Goal: Contribute content: Contribute content

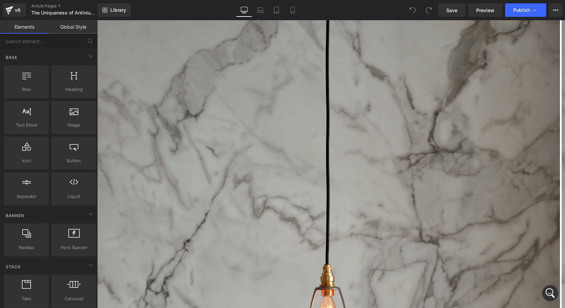
scroll to position [303, 0]
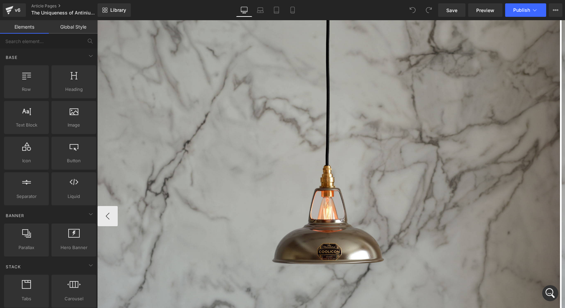
drag, startPoint x: 331, startPoint y: 152, endPoint x: 324, endPoint y: 142, distance: 12.0
click at [331, 152] on img at bounding box center [329, 216] width 463 height 619
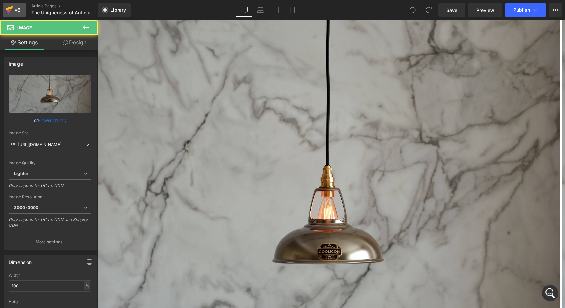
click at [7, 9] on icon at bounding box center [10, 8] width 8 height 4
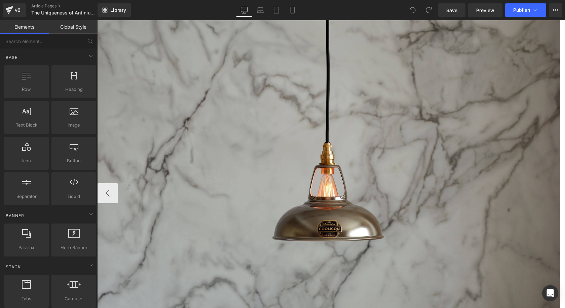
scroll to position [303, 0]
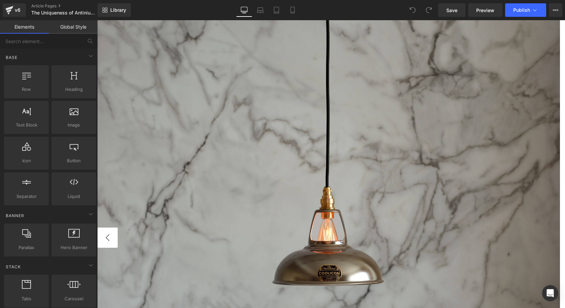
click at [118, 227] on button "‹" at bounding box center [108, 237] width 20 height 20
click at [420, 150] on img at bounding box center [329, 237] width 463 height 619
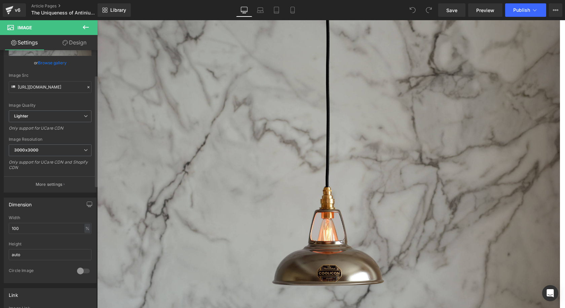
scroll to position [101, 0]
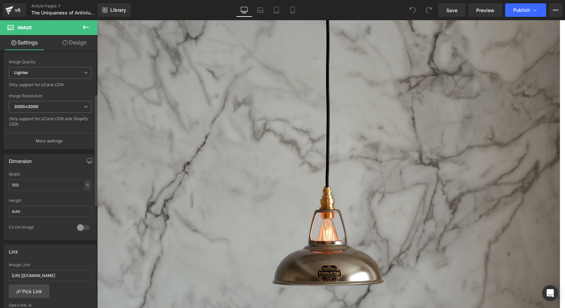
drag, startPoint x: 37, startPoint y: 175, endPoint x: 0, endPoint y: 180, distance: 37.7
click at [0, 180] on div "Dimension 100% Width 100 % % px auto Height auto 0 Circle Image" at bounding box center [50, 194] width 101 height 90
drag, startPoint x: 30, startPoint y: 184, endPoint x: 0, endPoint y: 184, distance: 29.9
click at [0, 184] on div "Dimension 100% Width 100 % % px auto Height auto 0 Circle Image" at bounding box center [50, 194] width 101 height 90
type input "90"
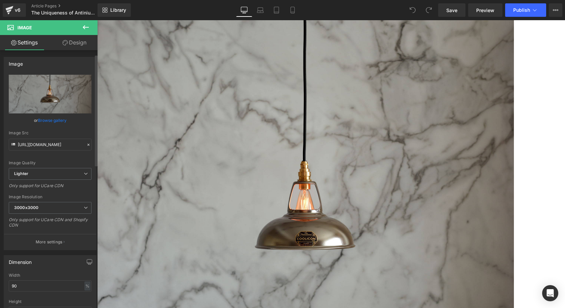
scroll to position [135, 0]
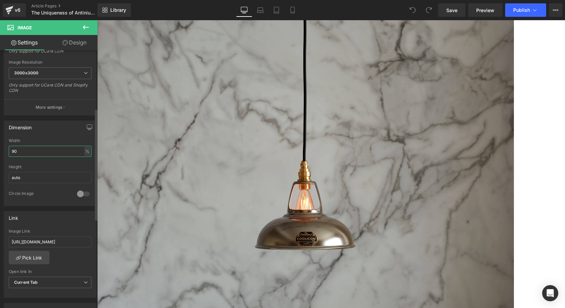
click at [0, 147] on div "Dimension 90% Width 90 % % px auto Height auto 0 Circle Image" at bounding box center [50, 160] width 101 height 90
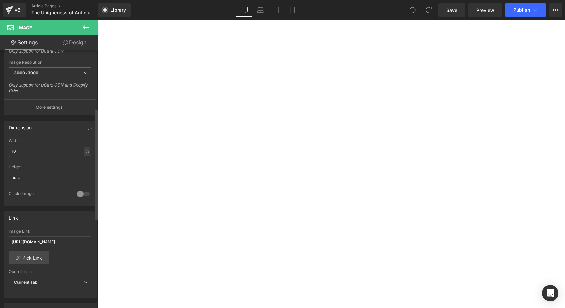
type input "100"
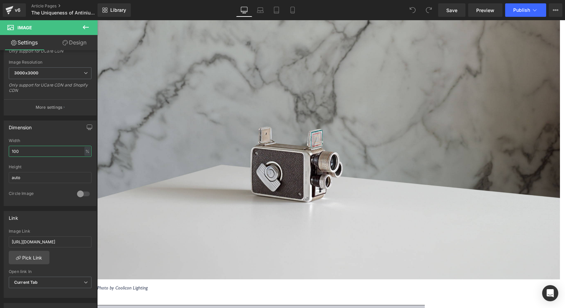
scroll to position [639, 0]
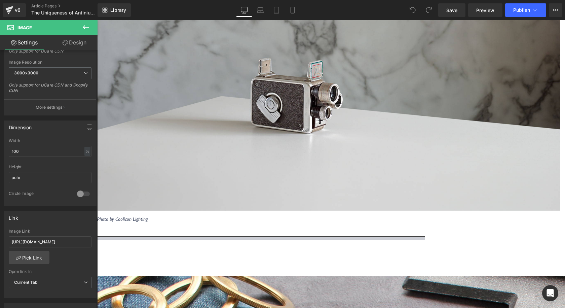
click at [351, 211] on div "Photo by Coolicon Lighting" at bounding box center [574, 216] width 954 height 11
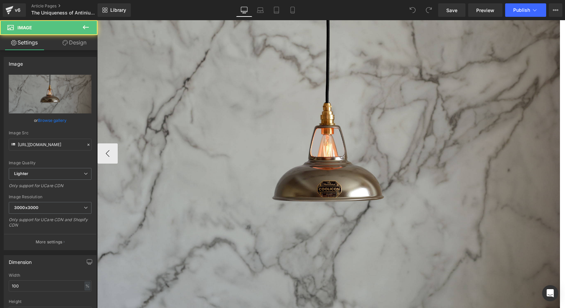
scroll to position [336, 0]
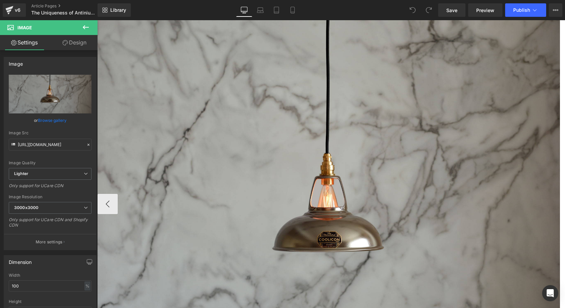
drag, startPoint x: 447, startPoint y: 21, endPoint x: 545, endPoint y: 40, distance: 99.1
click at [447, 21] on img at bounding box center [329, 204] width 463 height 619
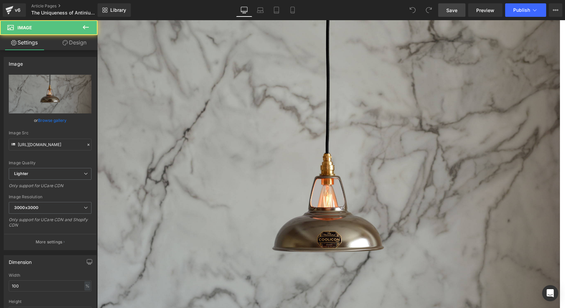
click at [448, 16] on link "Save" at bounding box center [451, 9] width 27 height 13
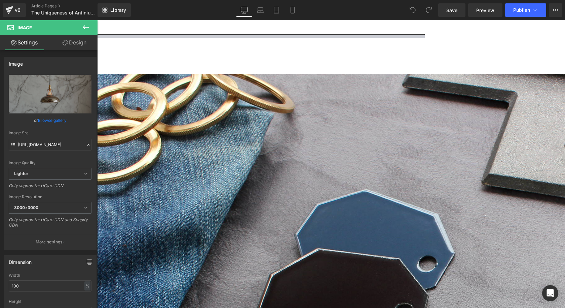
scroll to position [807, 0]
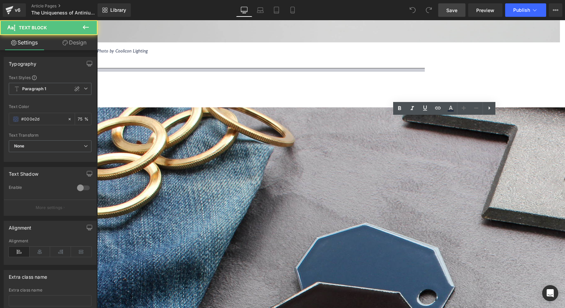
click at [454, 13] on span "Save" at bounding box center [451, 10] width 11 height 7
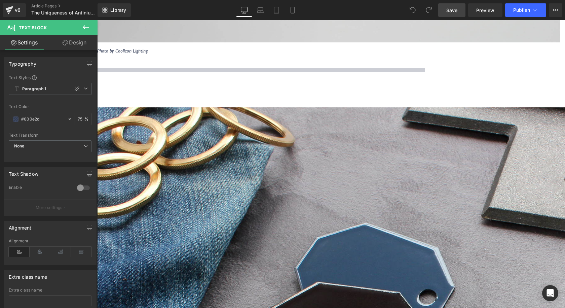
click at [454, 13] on span "Save" at bounding box center [451, 10] width 11 height 7
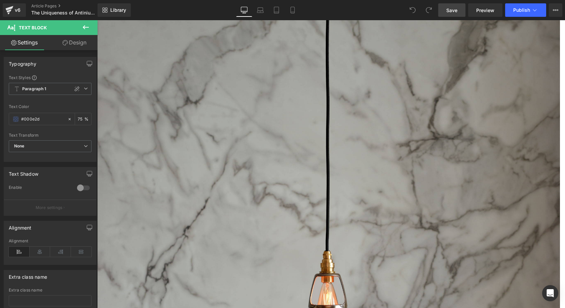
scroll to position [168, 0]
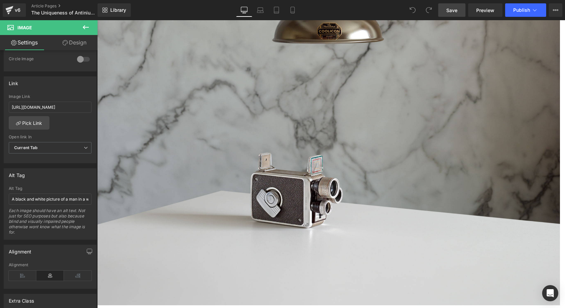
scroll to position [639, 0]
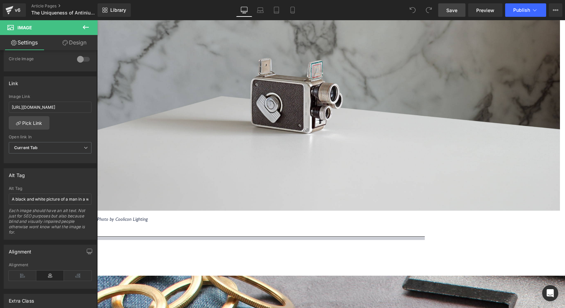
click at [148, 216] on icon "Photo by Coolicon Lighting" at bounding box center [122, 219] width 50 height 6
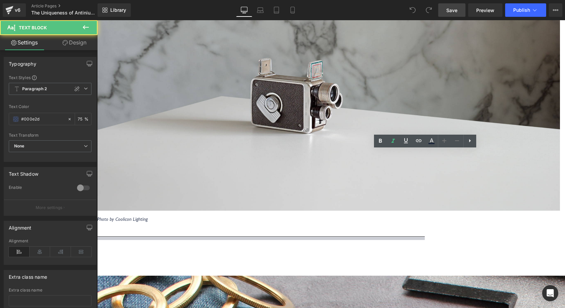
click at [445, 236] on div at bounding box center [331, 238] width 468 height 4
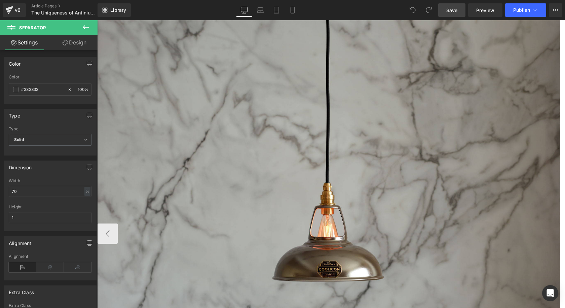
click at [420, 158] on img at bounding box center [329, 233] width 463 height 619
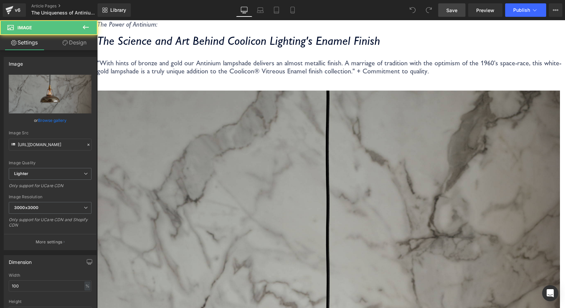
scroll to position [67, 0]
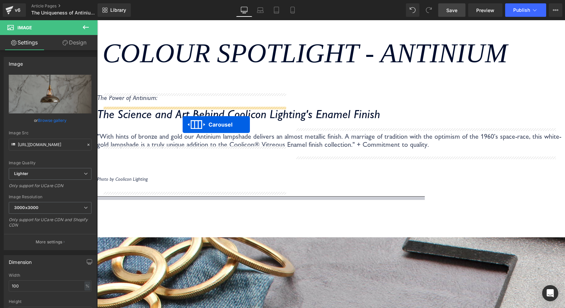
drag, startPoint x: 408, startPoint y: 98, endPoint x: 183, endPoint y: 124, distance: 227.3
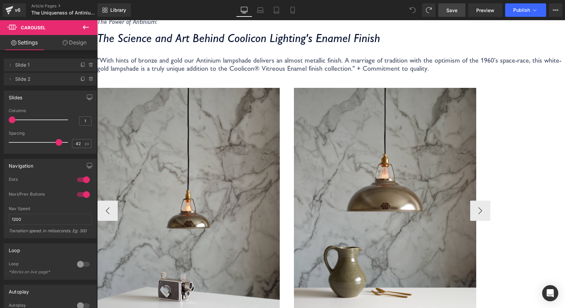
scroll to position [135, 0]
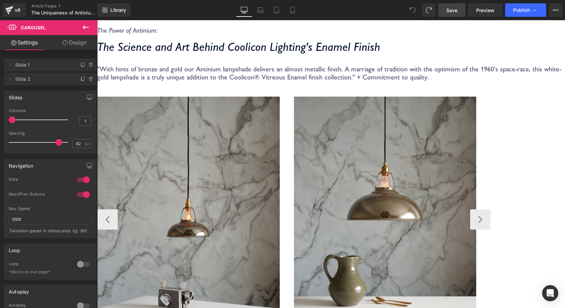
click at [280, 127] on img at bounding box center [189, 219] width 182 height 244
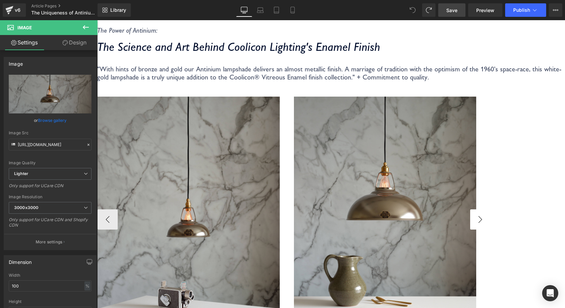
click at [490, 168] on div "Image Image ‹ ›" at bounding box center [294, 220] width 393 height 246
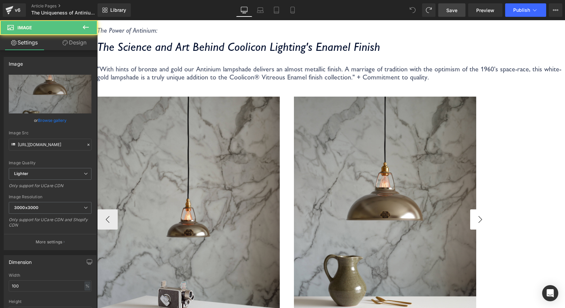
click at [490, 209] on button "›" at bounding box center [480, 219] width 20 height 20
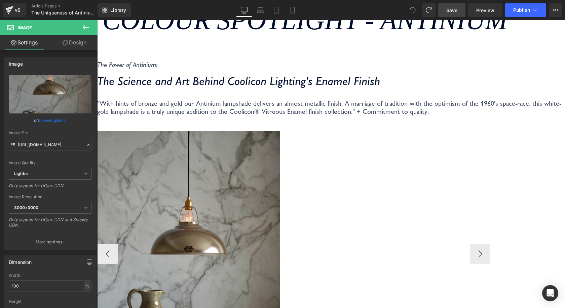
scroll to position [101, 0]
click at [118, 243] on button "‹" at bounding box center [108, 253] width 20 height 20
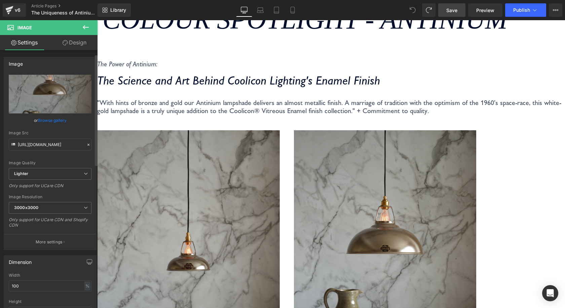
scroll to position [34, 0]
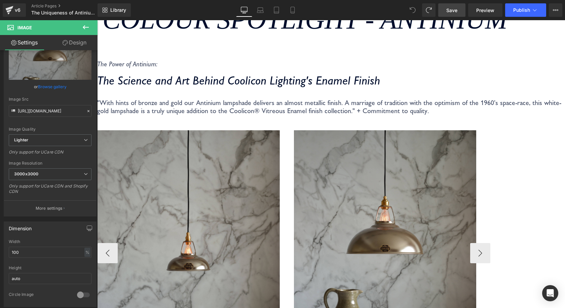
click at [280, 157] on img at bounding box center [189, 252] width 182 height 244
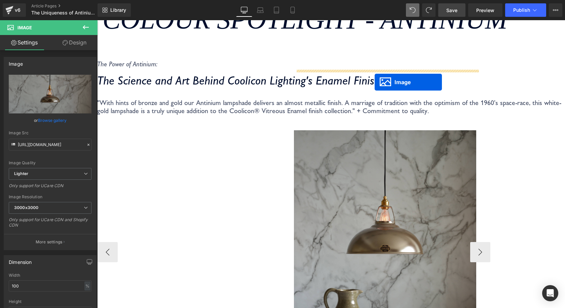
drag, startPoint x: 374, startPoint y: 191, endPoint x: 375, endPoint y: 82, distance: 109.3
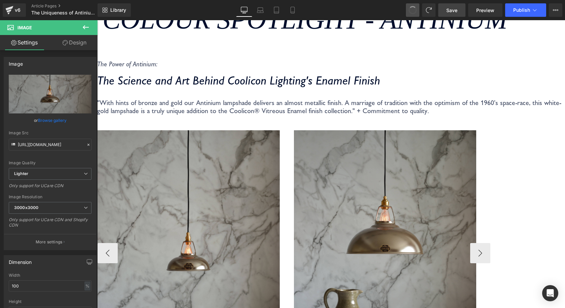
click at [411, 12] on span at bounding box center [413, 10] width 10 height 10
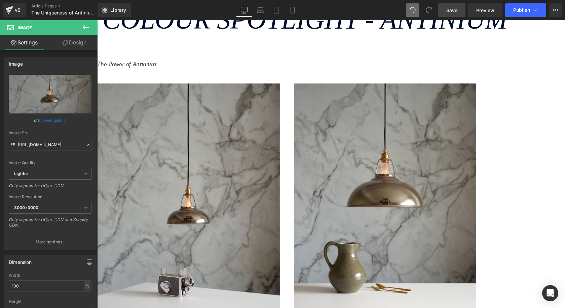
click at [428, 9] on icon at bounding box center [429, 10] width 6 height 6
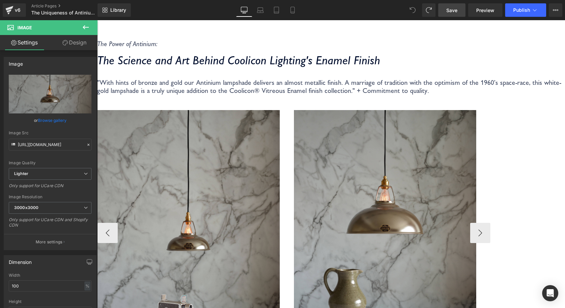
scroll to position [168, 0]
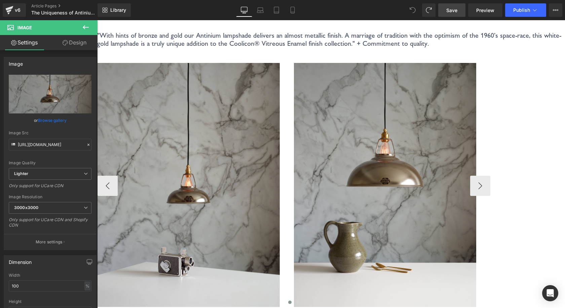
click at [280, 84] on img at bounding box center [189, 185] width 182 height 244
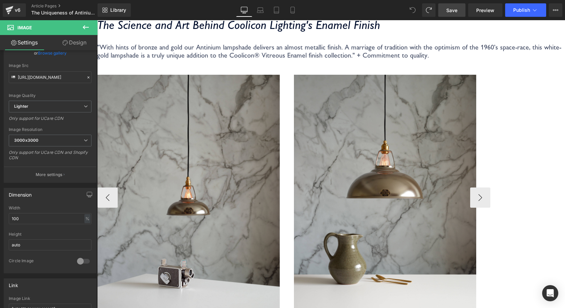
scroll to position [67, 0]
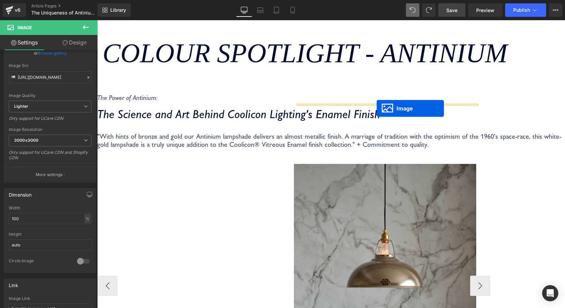
drag, startPoint x: 375, startPoint y: 225, endPoint x: 377, endPoint y: 108, distance: 117.1
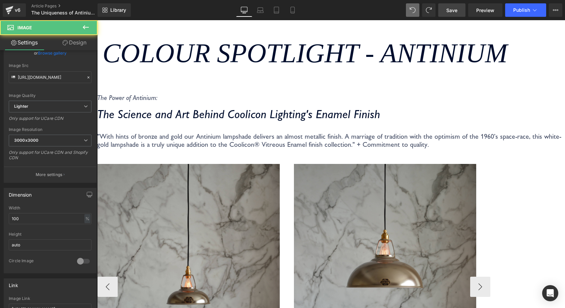
click at [476, 164] on img at bounding box center [385, 286] width 182 height 244
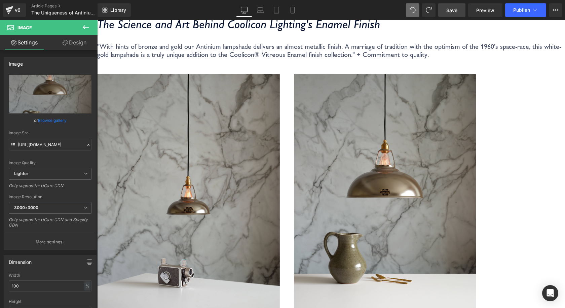
scroll to position [202, 0]
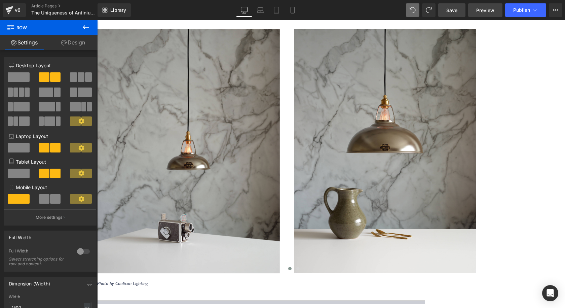
click at [484, 7] on span "Preview" at bounding box center [485, 10] width 18 height 7
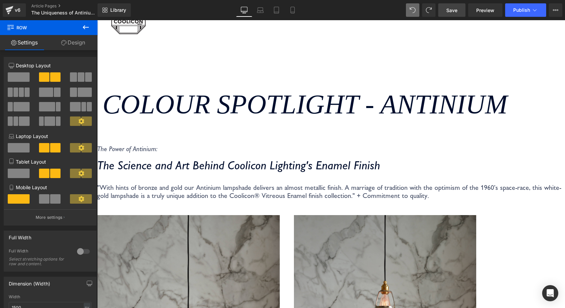
scroll to position [0, 0]
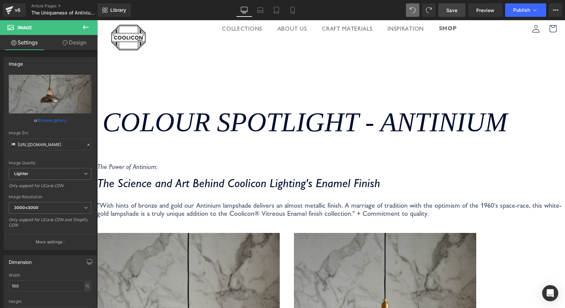
click at [331, 49] on div "The Makers' Task Light > Text Block Row" at bounding box center [97, 59] width 468 height 45
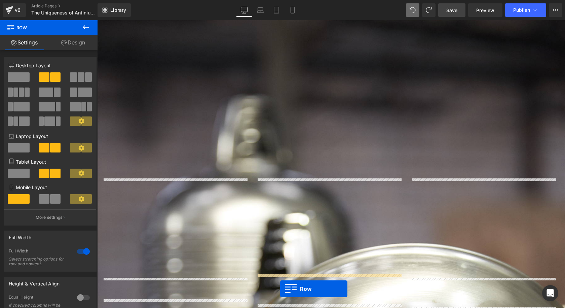
scroll to position [1366, 0]
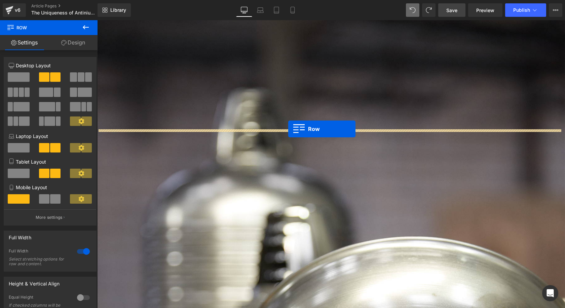
drag, startPoint x: 99, startPoint y: 43, endPoint x: 288, endPoint y: 129, distance: 208.1
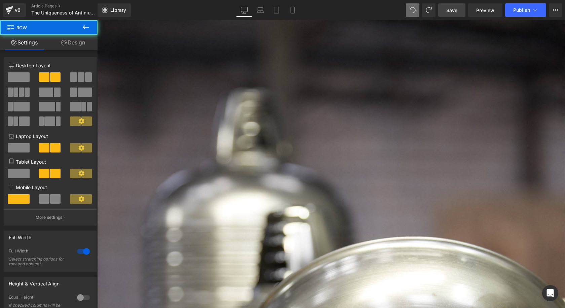
scroll to position [1349, 0]
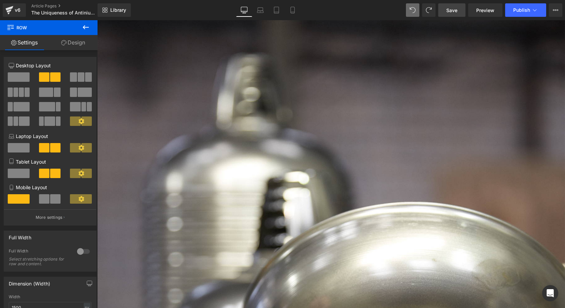
scroll to position [1416, 0]
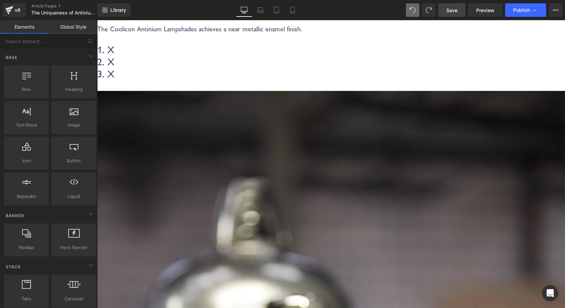
scroll to position [1248, 0]
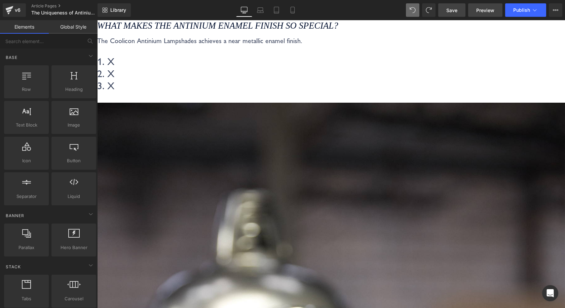
click at [478, 10] on span "Preview" at bounding box center [485, 10] width 18 height 7
click at [452, 10] on span "Save" at bounding box center [451, 10] width 11 height 7
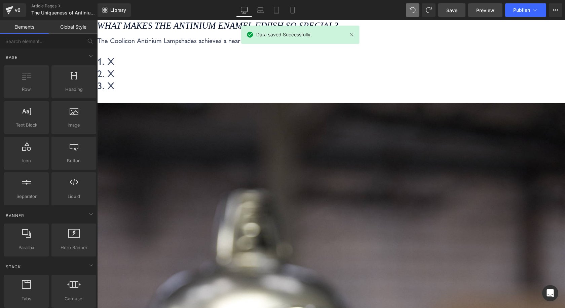
click at [484, 11] on span "Preview" at bounding box center [485, 10] width 18 height 7
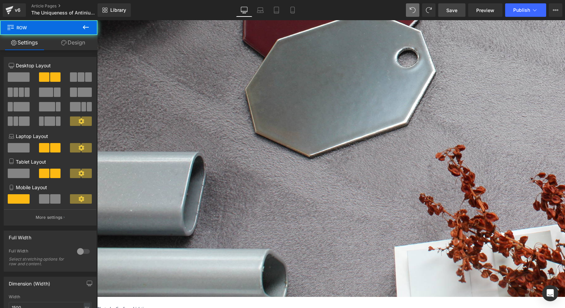
scroll to position [0, 0]
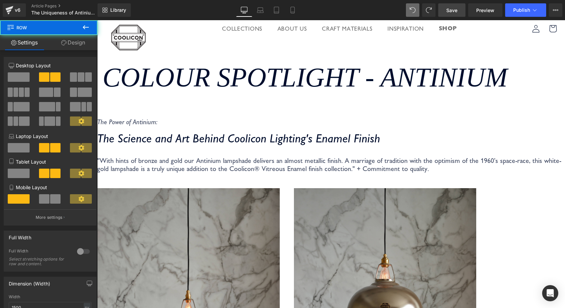
drag, startPoint x: 445, startPoint y: 127, endPoint x: 247, endPoint y: 75, distance: 204.3
click at [132, 80] on icon "Colour Spotlight - Antinium" at bounding box center [305, 78] width 405 height 30
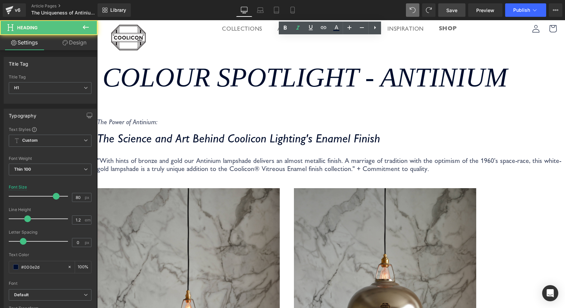
click at [112, 78] on icon "Colour Spotlight - Antinium" at bounding box center [305, 78] width 405 height 30
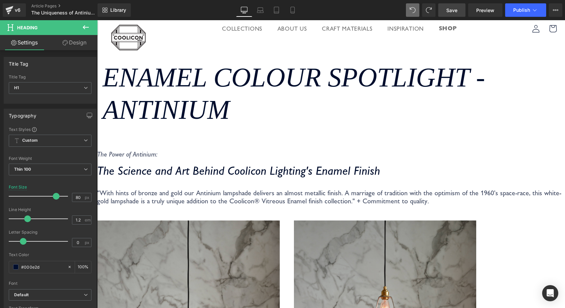
click at [336, 78] on icon "Enamel Colour Spotlight - Antinium" at bounding box center [294, 94] width 382 height 62
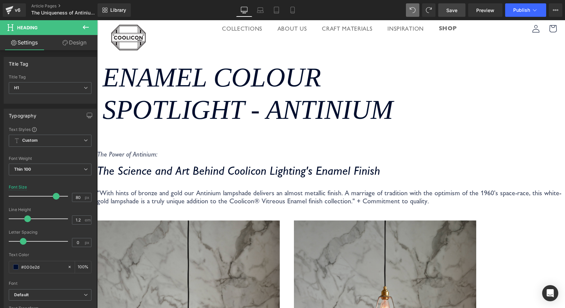
click at [458, 11] on span "Save" at bounding box center [451, 10] width 11 height 7
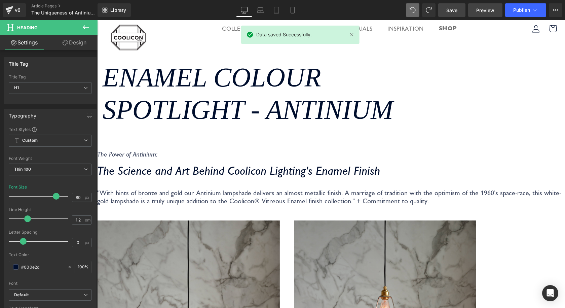
click at [478, 9] on span "Preview" at bounding box center [485, 10] width 18 height 7
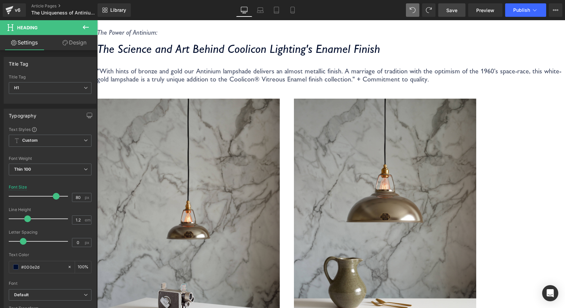
scroll to position [135, 0]
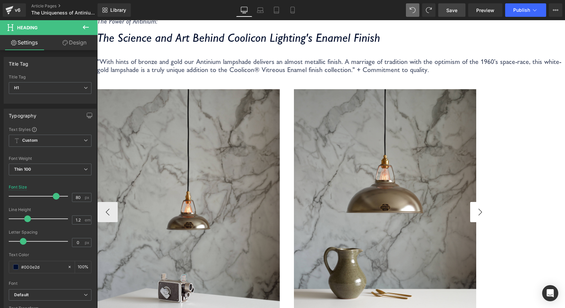
click at [490, 202] on button "›" at bounding box center [480, 212] width 20 height 20
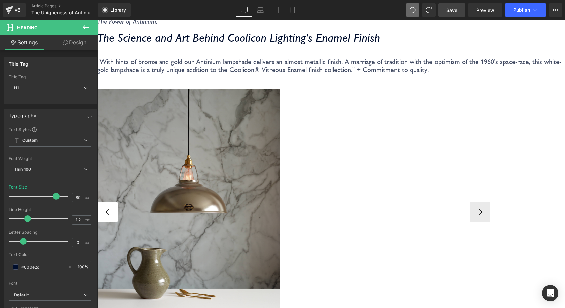
click at [118, 202] on button "‹" at bounding box center [108, 212] width 20 height 20
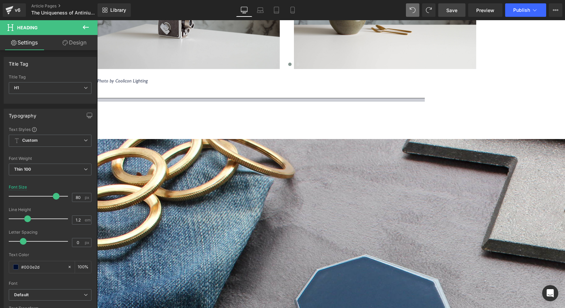
scroll to position [437, 0]
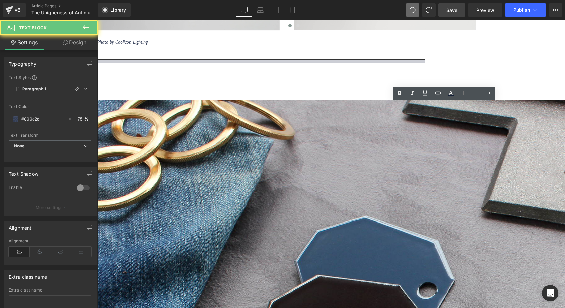
paste div
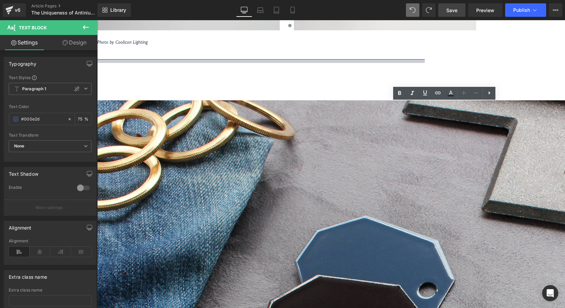
scroll to position [401, 0]
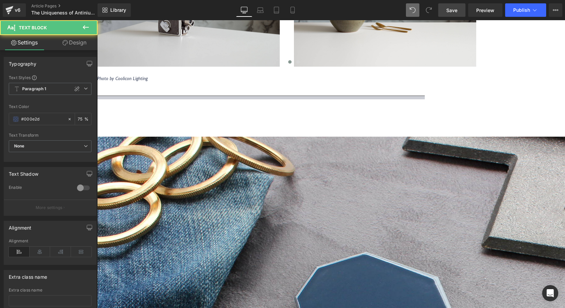
drag, startPoint x: 421, startPoint y: 138, endPoint x: 325, endPoint y: 108, distance: 100.4
copy p "An enamel colour which posed the question, “Is this possible?” Antinium truly i…"
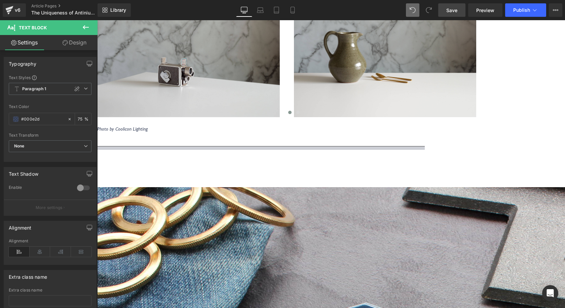
scroll to position [199, 0]
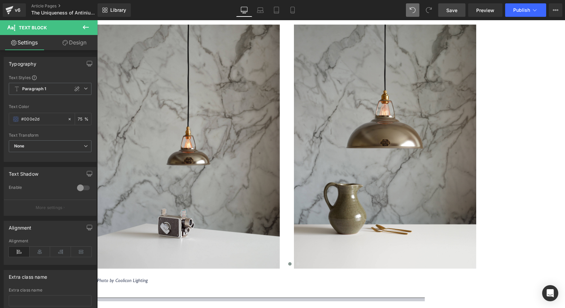
click at [174, 9] on p ""With hints of bronze and gold our Antinium lampshade delivers an almost metall…" at bounding box center [331, 1] width 468 height 16
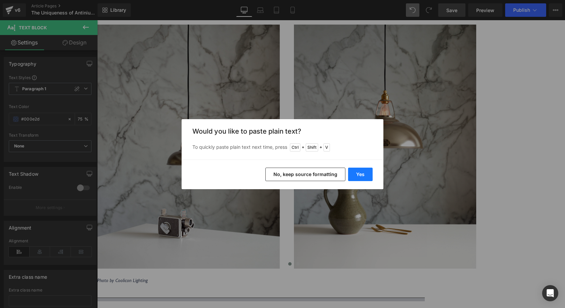
click at [353, 174] on button "Yes" at bounding box center [360, 174] width 25 height 13
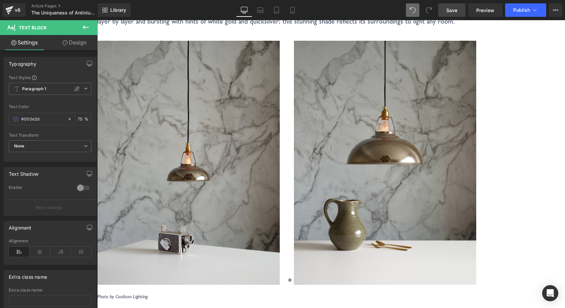
click at [168, 25] on p ""With hints of bronze and gold our Antinium lampshade delivers an almost metall…" at bounding box center [331, 9] width 468 height 32
click at [239, 25] on p ""With hints of bronze and gold our Antinium lampshade delivers an almost metall…" at bounding box center [331, 9] width 468 height 32
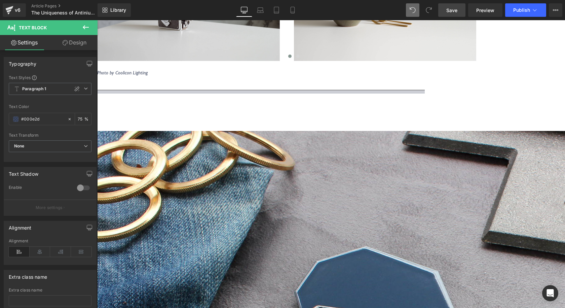
scroll to position [435, 0]
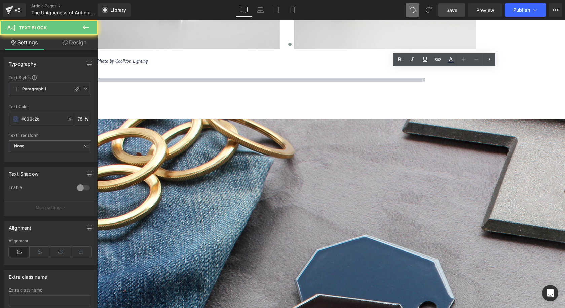
drag, startPoint x: 416, startPoint y: 106, endPoint x: 304, endPoint y: 64, distance: 119.6
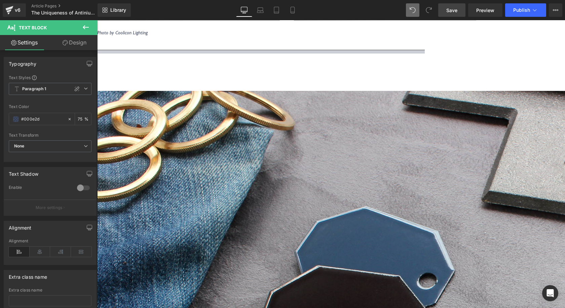
drag, startPoint x: 527, startPoint y: 158, endPoint x: 334, endPoint y: 139, distance: 194.0
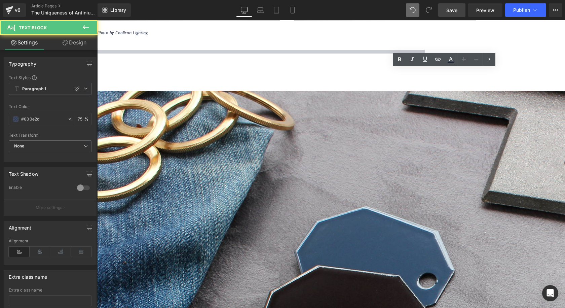
drag, startPoint x: 507, startPoint y: 215, endPoint x: 314, endPoint y: 219, distance: 192.8
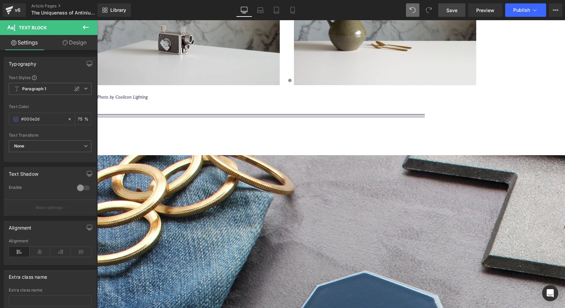
scroll to position [324, 0]
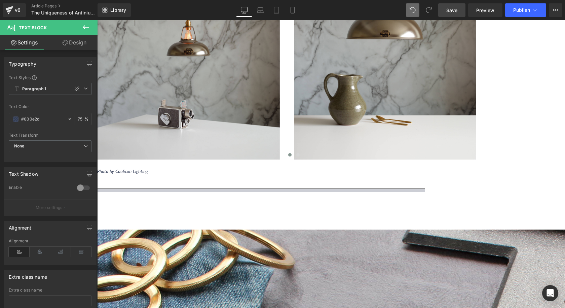
click at [446, 7] on link "Save" at bounding box center [451, 9] width 27 height 13
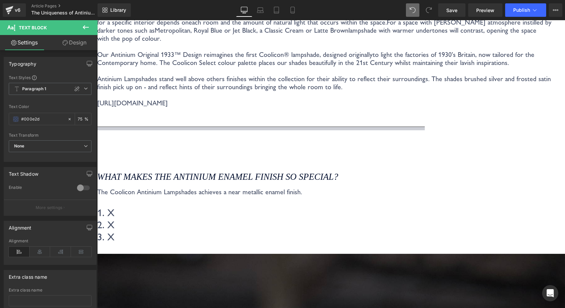
scroll to position [1098, 0]
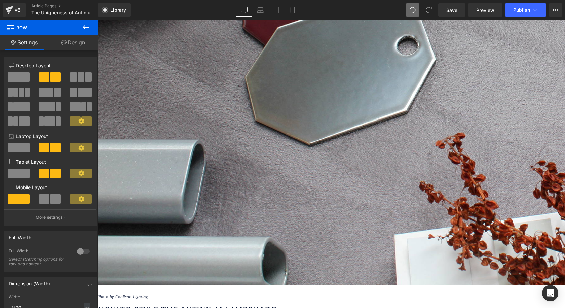
scroll to position [997, 0]
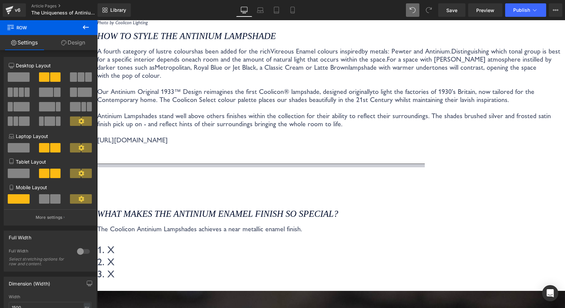
scroll to position [1132, 0]
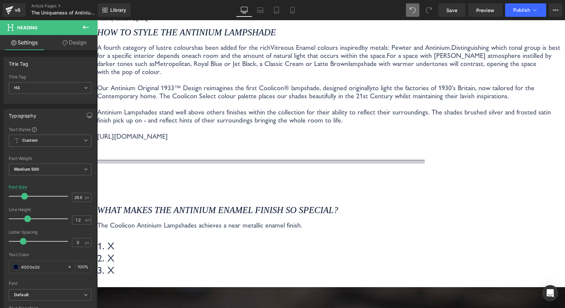
drag, startPoint x: 522, startPoint y: 90, endPoint x: 545, endPoint y: 89, distance: 22.5
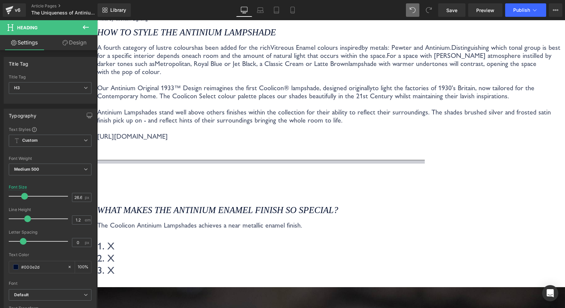
scroll to position [1126, 0]
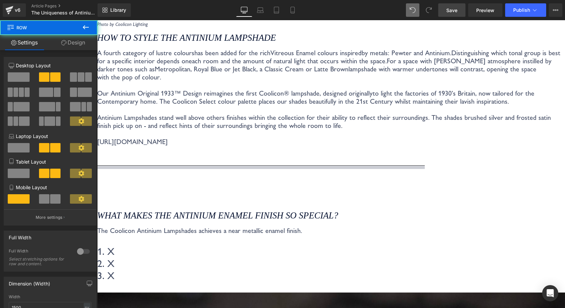
click at [458, 12] on span "Save" at bounding box center [451, 10] width 11 height 7
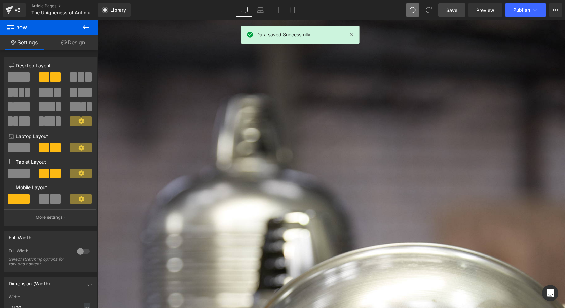
scroll to position [1496, 0]
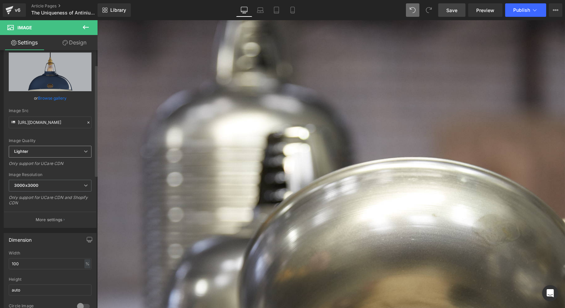
scroll to position [34, 0]
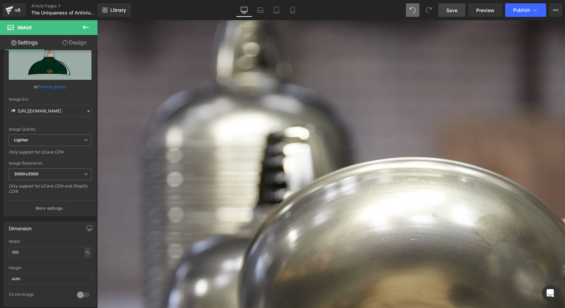
click at [97, 20] on span "Image" at bounding box center [97, 20] width 0 height 0
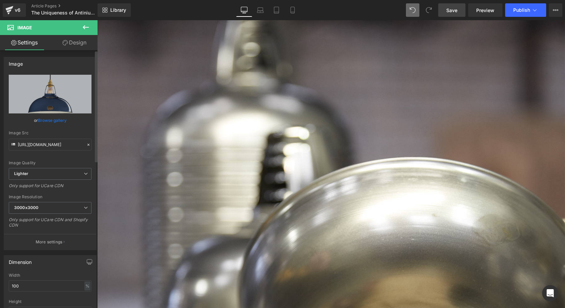
click at [46, 120] on link "Browse gallery" at bounding box center [52, 120] width 29 height 12
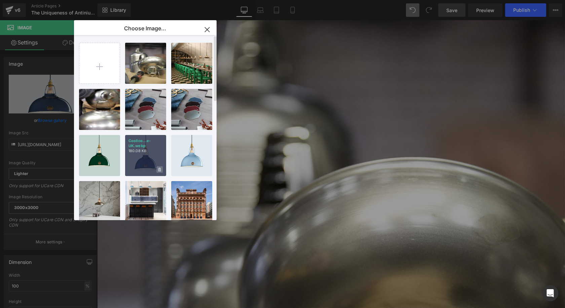
click at [159, 169] on icon at bounding box center [159, 170] width 2 height 4
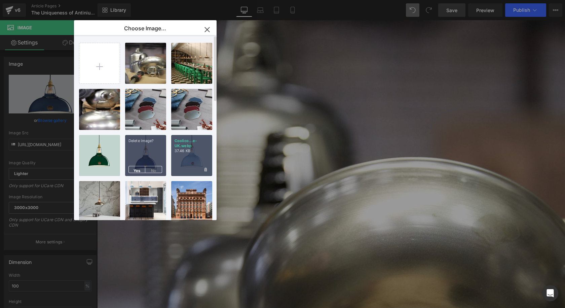
drag, startPoint x: 137, startPoint y: 171, endPoint x: 136, endPoint y: 167, distance: 4.1
click at [137, 171] on span "Yes" at bounding box center [137, 169] width 17 height 7
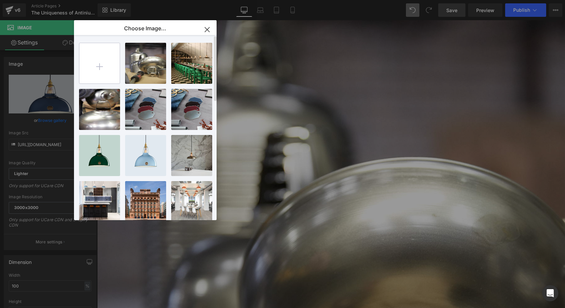
click at [104, 71] on input "file" at bounding box center [99, 63] width 40 height 40
type input "C:\fakepath\Coolicon-Lighting-Selvedge-Large-Vitreous-enamel-lampshades-hand-cr…"
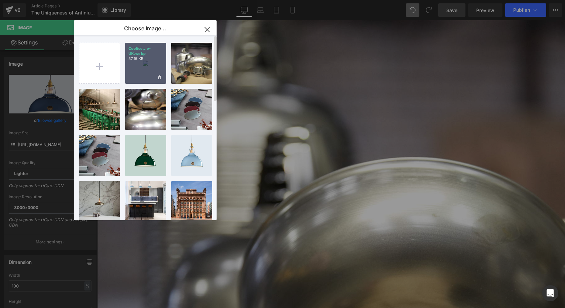
click at [156, 65] on div "Coolico...e-UK.webp 37.16 KB" at bounding box center [145, 63] width 41 height 41
type input "https://ucarecdn.com/3cfd1adb-084f-46c2-9ab9-009824a507e0/-/format/auto/-/previ…"
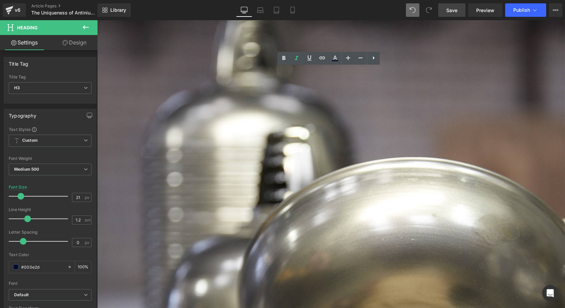
click at [461, 14] on link "Save" at bounding box center [451, 9] width 27 height 13
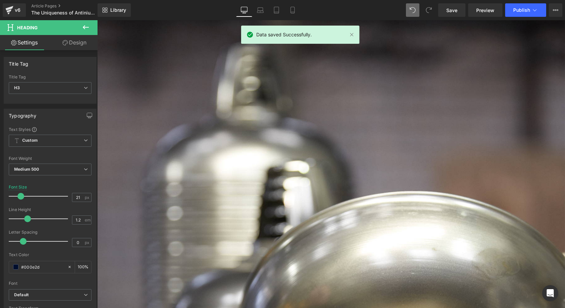
scroll to position [1395, 0]
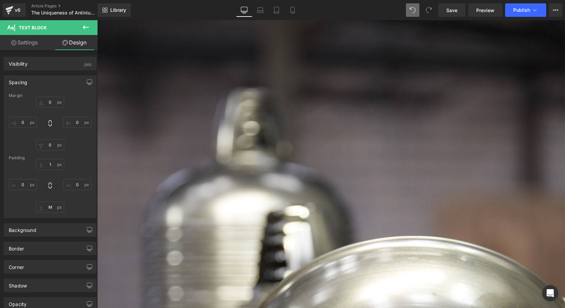
scroll to position [1429, 0]
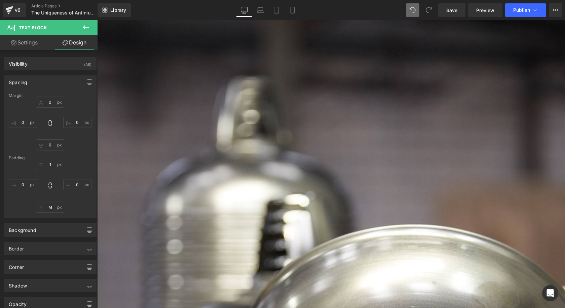
drag, startPoint x: 191, startPoint y: 135, endPoint x: 191, endPoint y: 139, distance: 4.1
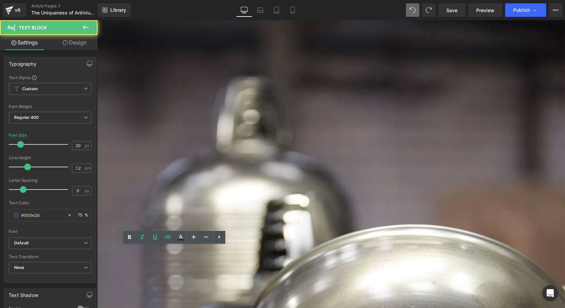
drag, startPoint x: 106, startPoint y: 252, endPoint x: 306, endPoint y: 256, distance: 199.9
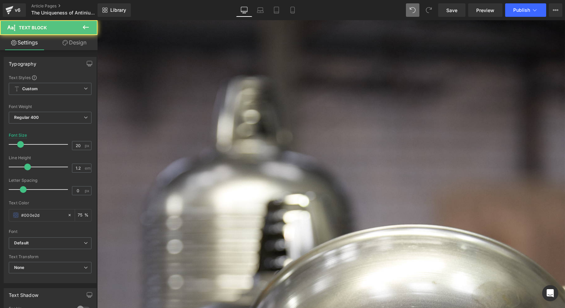
copy icon "Sky Blue Large 1933 Design Lampshade"
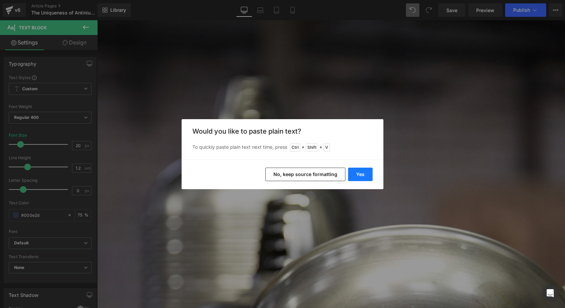
click at [355, 174] on button "Yes" at bounding box center [360, 174] width 25 height 13
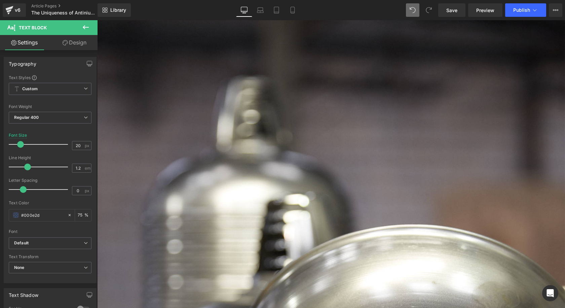
click at [97, 20] on span at bounding box center [97, 20] width 0 height 0
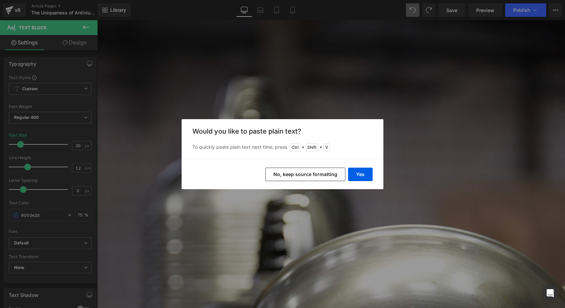
click at [323, 176] on button "No, keep source formatting" at bounding box center [305, 174] width 80 height 13
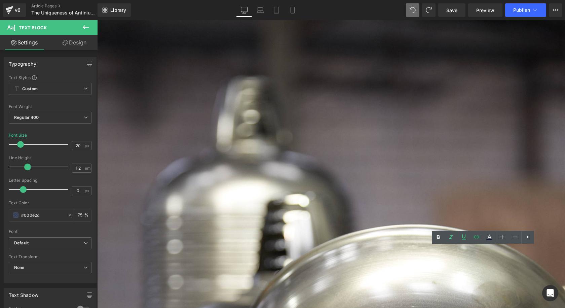
copy icon "Selvedge Large 1933 Design Lampshade"
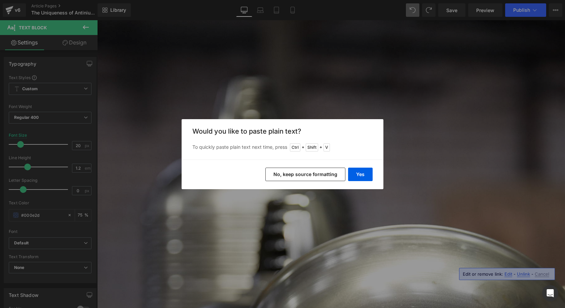
click at [323, 176] on button "No, keep source formatting" at bounding box center [305, 174] width 80 height 13
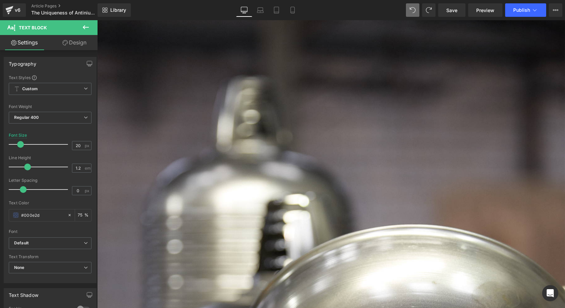
drag, startPoint x: 414, startPoint y: 252, endPoint x: 445, endPoint y: 253, distance: 31.3
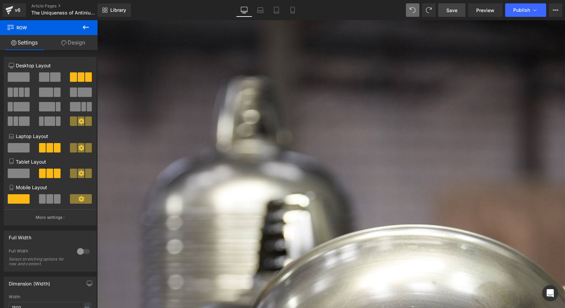
click at [457, 10] on span "Save" at bounding box center [451, 10] width 11 height 7
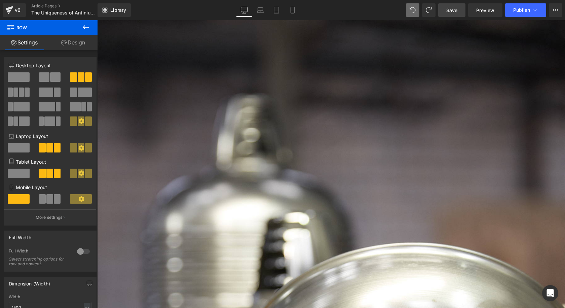
scroll to position [1463, 0]
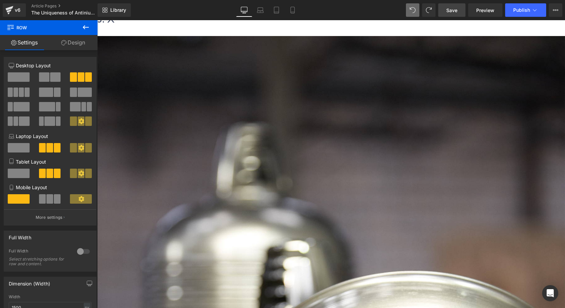
drag, startPoint x: 460, startPoint y: 253, endPoint x: 459, endPoint y: 217, distance: 36.0
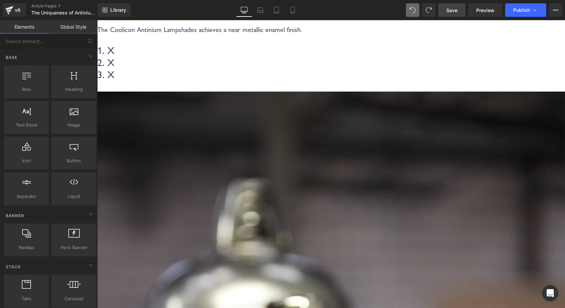
scroll to position [1324, 0]
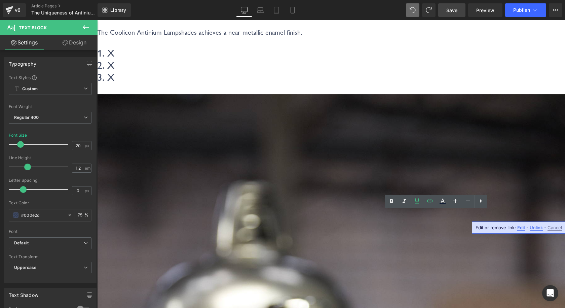
drag, startPoint x: 450, startPoint y: 214, endPoint x: 537, endPoint y: 212, distance: 86.8
click at [442, 201] on icon at bounding box center [443, 200] width 4 height 4
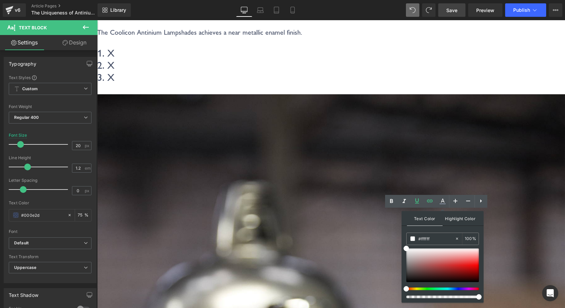
click at [451, 216] on span "Highlight Color" at bounding box center [461, 218] width 36 height 14
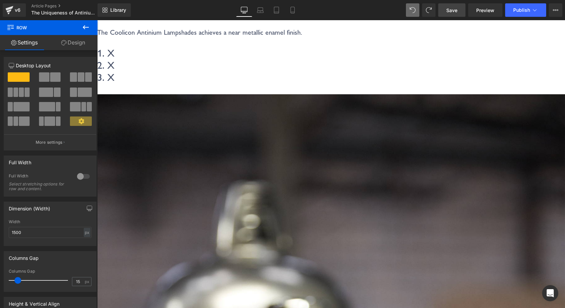
click at [460, 11] on link "Save" at bounding box center [451, 9] width 27 height 13
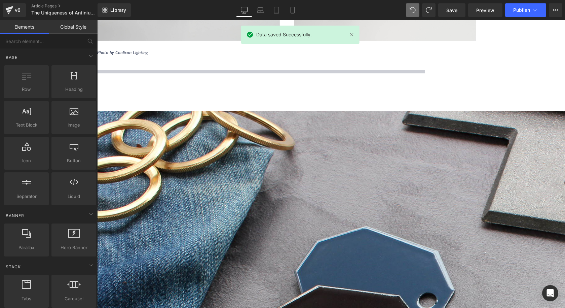
scroll to position [0, 0]
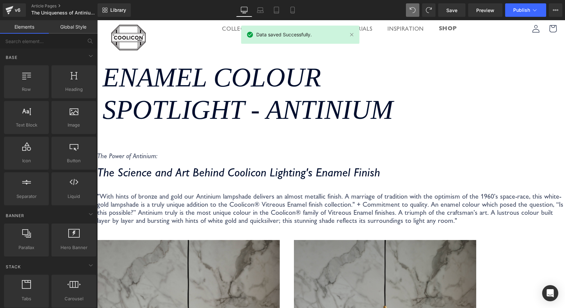
drag, startPoint x: 425, startPoint y: 205, endPoint x: 426, endPoint y: 95, distance: 109.7
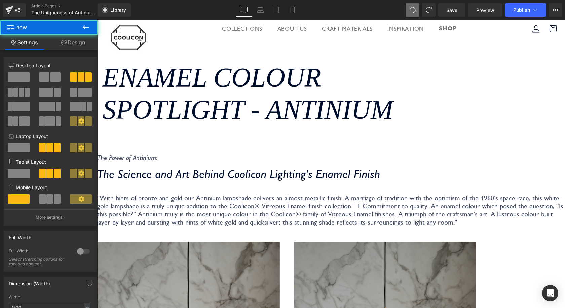
drag, startPoint x: 295, startPoint y: 176, endPoint x: 288, endPoint y: 125, distance: 50.9
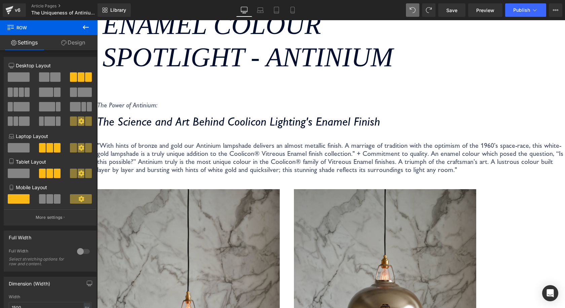
scroll to position [135, 0]
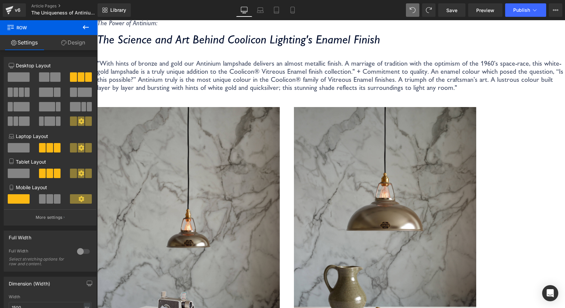
click at [164, 92] on p ""With hints of bronze and gold our Antinium lampshade delivers an almost metall…" at bounding box center [331, 75] width 468 height 32
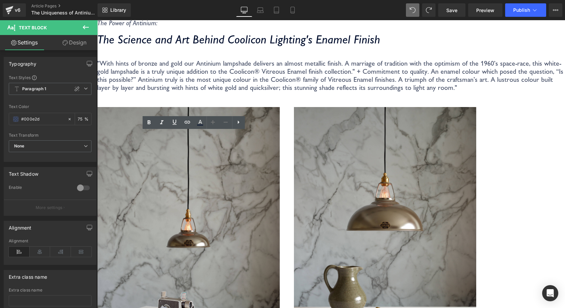
click at [254, 92] on p ""With hints of bronze and gold our Antinium lampshade delivers an almost metall…" at bounding box center [331, 75] width 468 height 32
click at [99, 97] on div at bounding box center [98, 97] width 2 height 0
click at [104, 92] on p ""With hints of bronze and gold our Antinium lampshade delivers an almost metall…" at bounding box center [331, 75] width 468 height 32
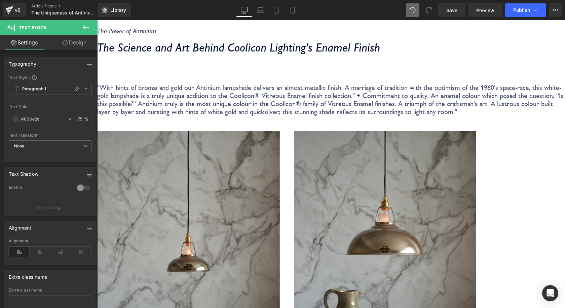
scroll to position [122, 0]
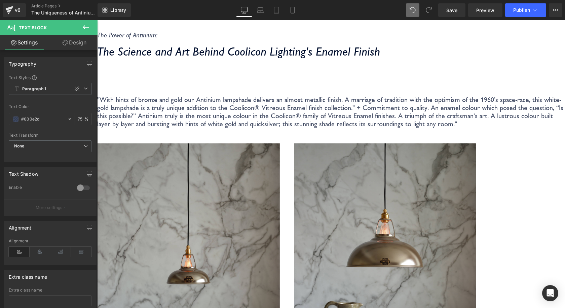
click at [127, 79] on p at bounding box center [331, 75] width 468 height 8
click at [460, 17] on div "Library Desktop Desktop Laptop Tablet Mobile Save Preview Publish Scheduled Vie…" at bounding box center [332, 10] width 468 height 20
click at [459, 13] on link "Save" at bounding box center [451, 9] width 27 height 13
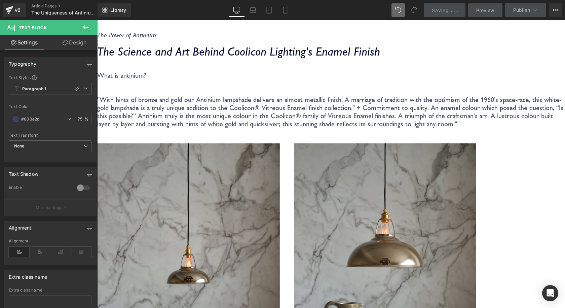
click at [176, 96] on p at bounding box center [331, 91] width 468 height 8
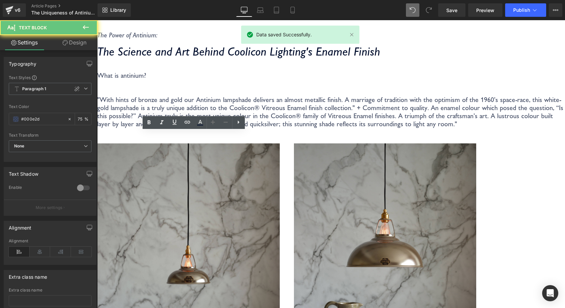
drag, startPoint x: 158, startPoint y: 137, endPoint x: 99, endPoint y: 137, distance: 58.9
click at [99, 133] on div "The Power of Antinium: Text Block The Science and Art Behind Coolicon Lighting'…" at bounding box center [331, 82] width 468 height 102
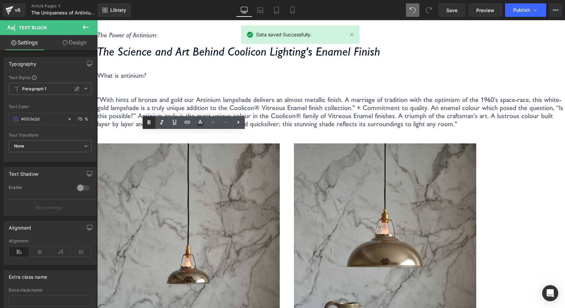
click at [148, 126] on icon at bounding box center [149, 122] width 8 height 8
click at [163, 122] on icon at bounding box center [162, 122] width 8 height 8
click at [167, 87] on p at bounding box center [331, 83] width 468 height 8
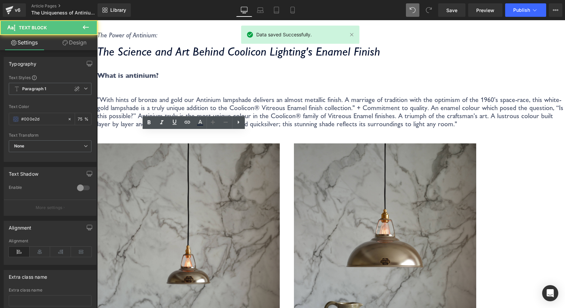
click at [227, 48] on div "The Power of Antinium: Text Block The Science and Art Behind Coolicon Lighting'…" at bounding box center [331, 82] width 468 height 102
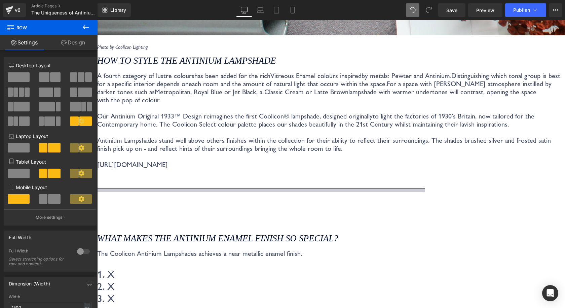
scroll to position [1245, 0]
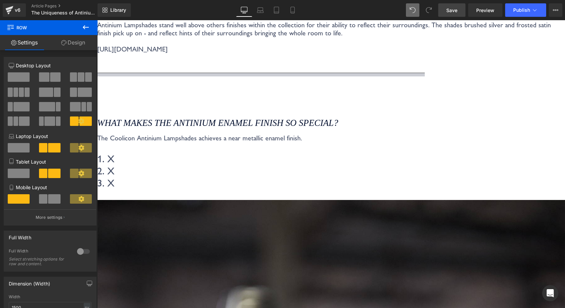
click at [455, 15] on link "Save" at bounding box center [451, 9] width 27 height 13
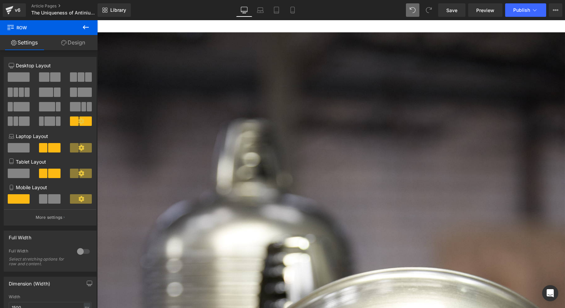
scroll to position [1480, 0]
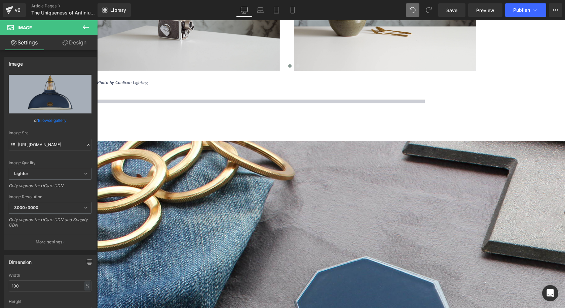
scroll to position [437, 0]
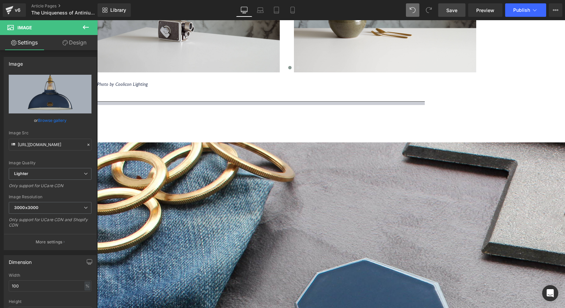
click at [449, 14] on link "Save" at bounding box center [451, 9] width 27 height 13
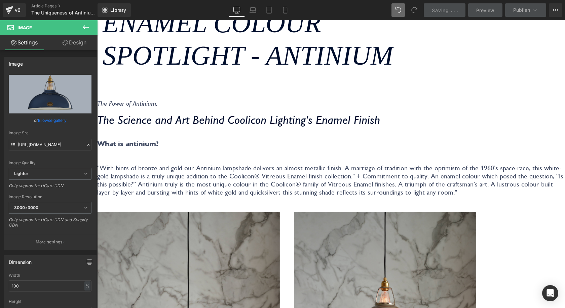
scroll to position [0, 0]
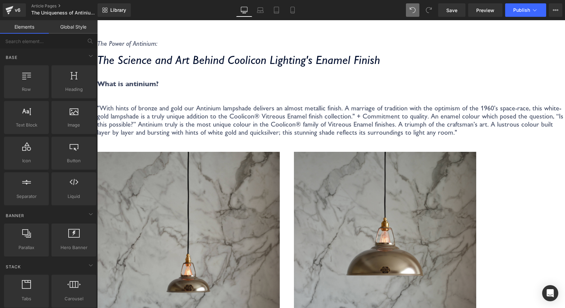
scroll to position [135, 0]
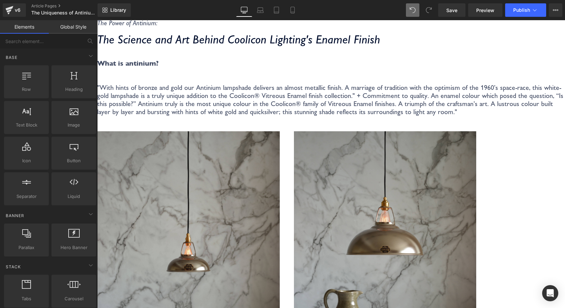
click at [212, 116] on p ""With hints of bronze and gold our Antinium lampshade delivers an almost metall…" at bounding box center [331, 99] width 468 height 32
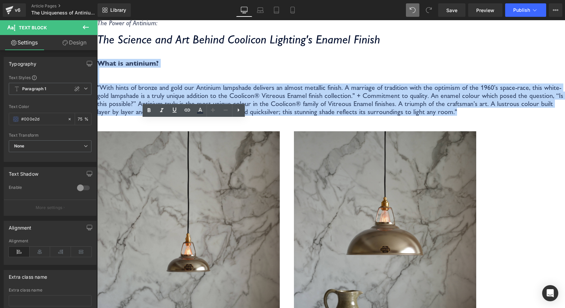
drag, startPoint x: 242, startPoint y: 221, endPoint x: 100, endPoint y: 114, distance: 177.8
click at [100, 114] on div "The Power of Antinium: Text Block The Science and Art Behind Coolicon Lighting'…" at bounding box center [331, 70] width 468 height 102
copy div "What is antinium? "With hints of bronze and gold our Antinium lampshade deliver…"
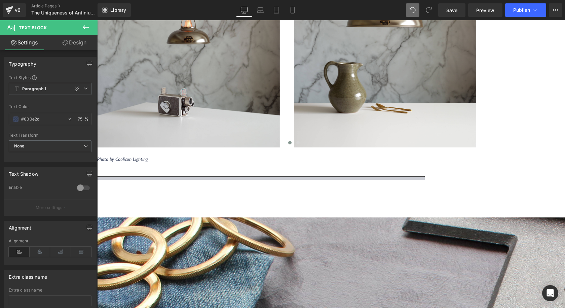
scroll to position [370, 0]
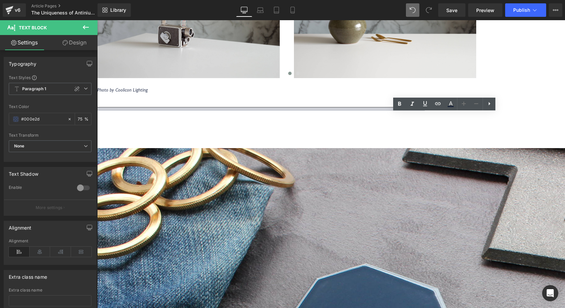
scroll to position [437, 0]
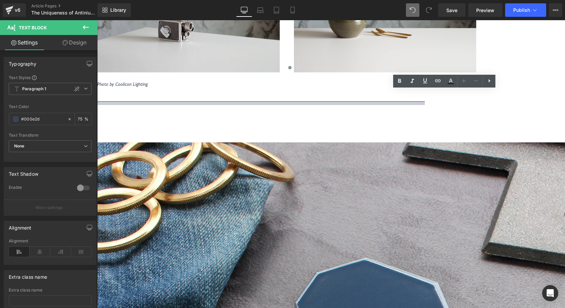
drag, startPoint x: 525, startPoint y: 241, endPoint x: 336, endPoint y: 95, distance: 239.1
copy div "fourth category of lustre colours has been added for the rich Vitreous Enamel c…"
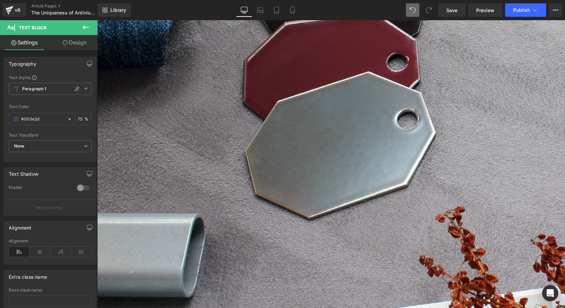
scroll to position [807, 0]
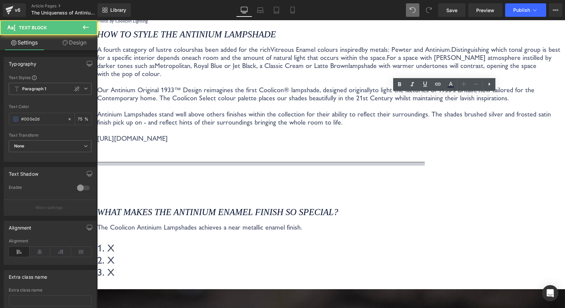
scroll to position [1144, 0]
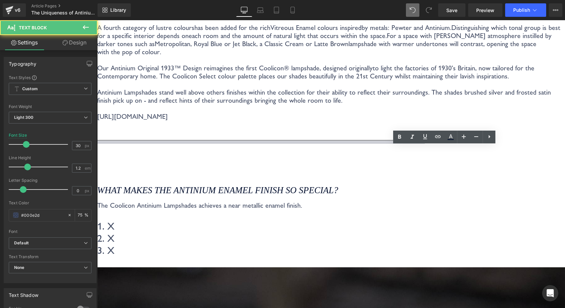
scroll to position [1076, 0]
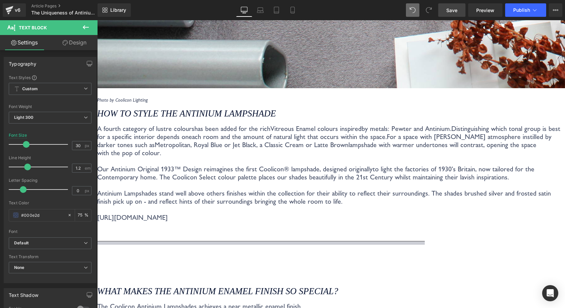
click at [455, 6] on link "Save" at bounding box center [451, 9] width 27 height 13
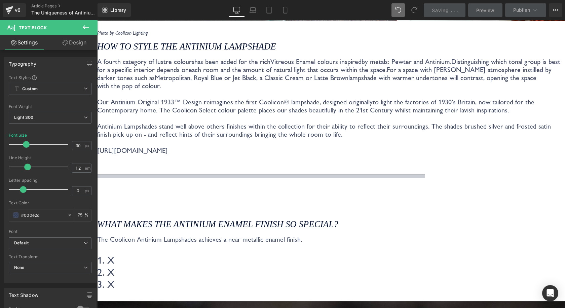
scroll to position [1144, 0]
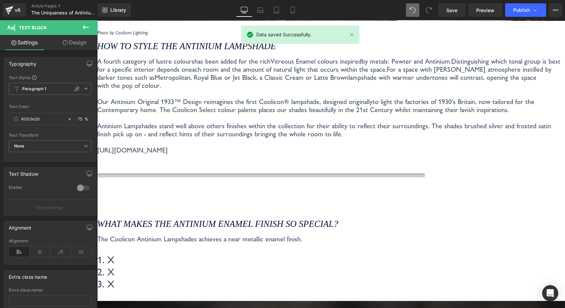
copy div "An enamel colour which posed the question, “Is this possible?” Antinium truly i…"
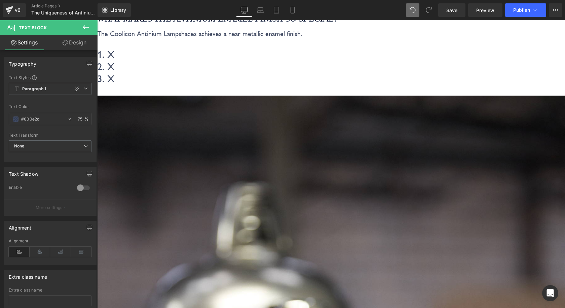
scroll to position [1346, 0]
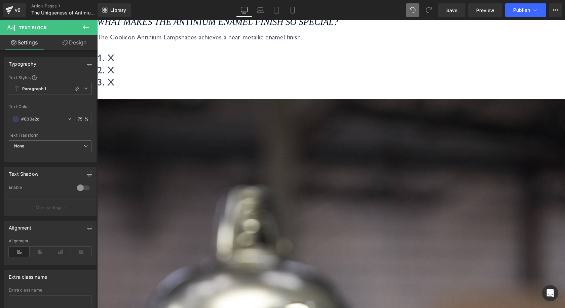
drag, startPoint x: 470, startPoint y: 189, endPoint x: 454, endPoint y: 193, distance: 16.0
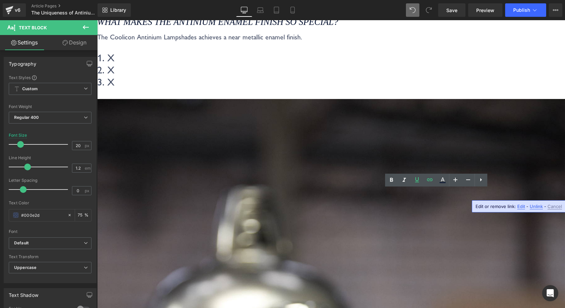
drag, startPoint x: 451, startPoint y: 193, endPoint x: 538, endPoint y: 195, distance: 86.1
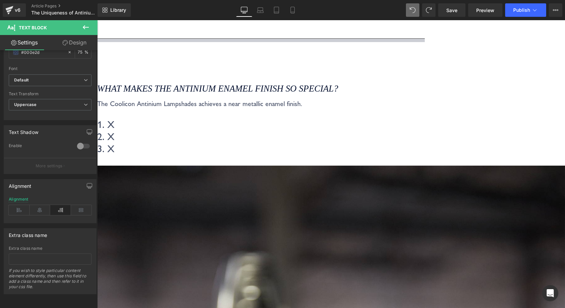
scroll to position [1278, 0]
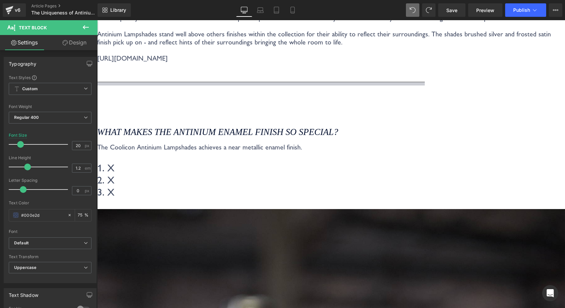
scroll to position [1144, 0]
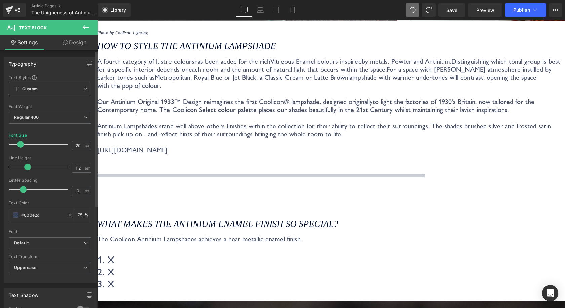
click at [65, 92] on span "Custom" at bounding box center [50, 89] width 83 height 12
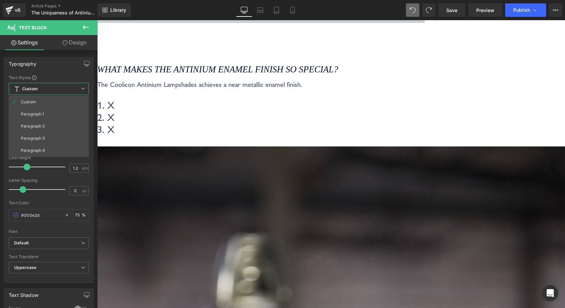
scroll to position [1312, 0]
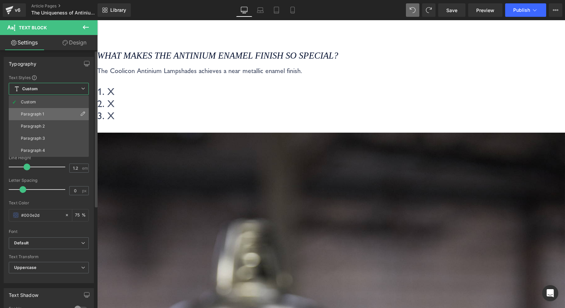
click at [31, 112] on div "Paragraph 1" at bounding box center [33, 114] width 24 height 5
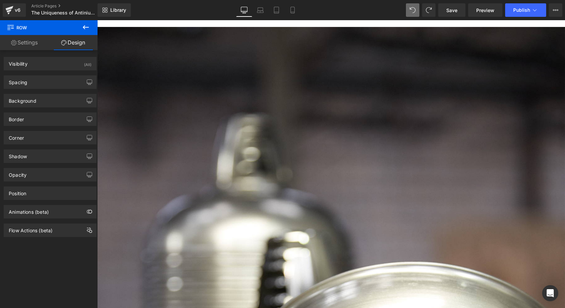
scroll to position [1384, 0]
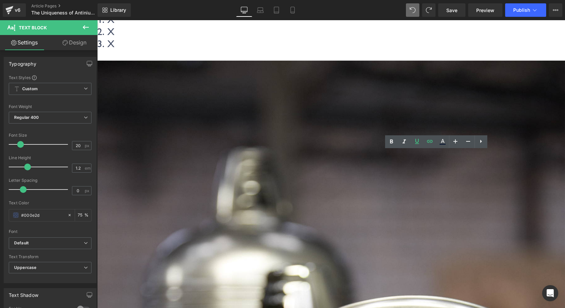
drag, startPoint x: 460, startPoint y: 155, endPoint x: 537, endPoint y: 154, distance: 77.0
click at [430, 144] on icon at bounding box center [430, 141] width 8 height 8
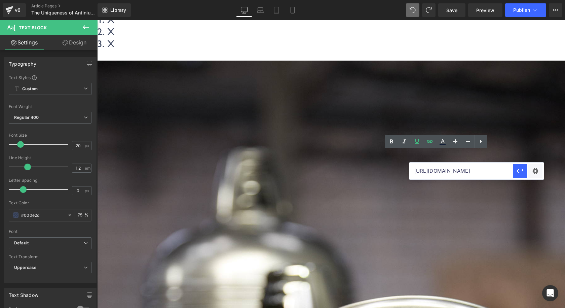
scroll to position [0, 3]
drag, startPoint x: 506, startPoint y: 172, endPoint x: 451, endPoint y: 162, distance: 55.6
click at [451, 162] on input "https://www.cooliconlighting.com/blogs/journal/the-makers-task-light" at bounding box center [461, 170] width 104 height 17
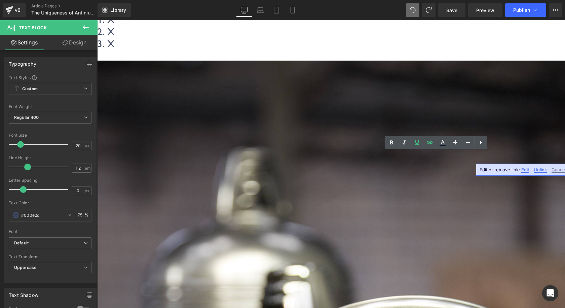
drag, startPoint x: 459, startPoint y: 155, endPoint x: 473, endPoint y: 155, distance: 14.8
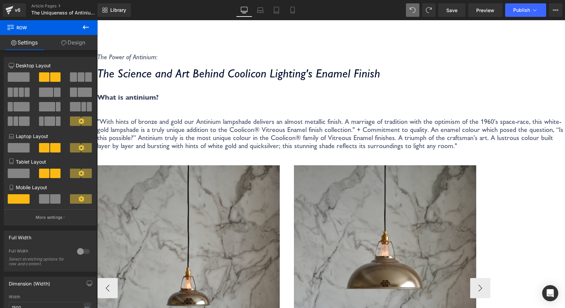
scroll to position [168, 0]
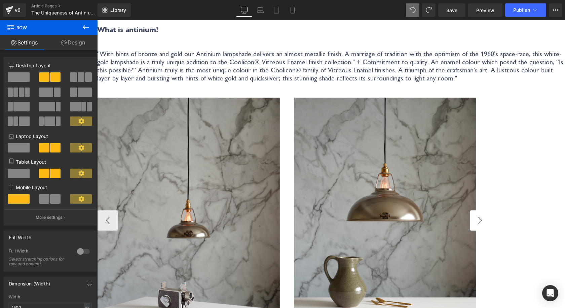
click at [490, 210] on button "›" at bounding box center [480, 220] width 20 height 20
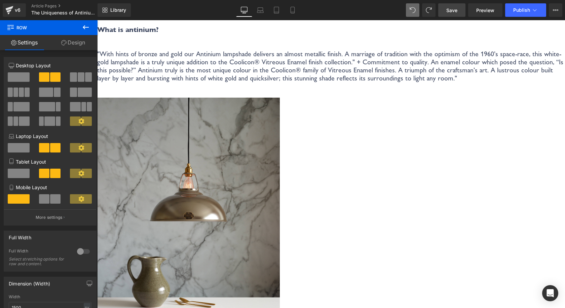
click at [452, 7] on span "Save" at bounding box center [451, 10] width 11 height 7
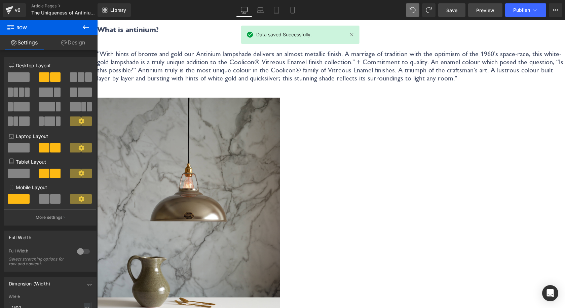
click at [473, 8] on link "Preview" at bounding box center [485, 9] width 34 height 13
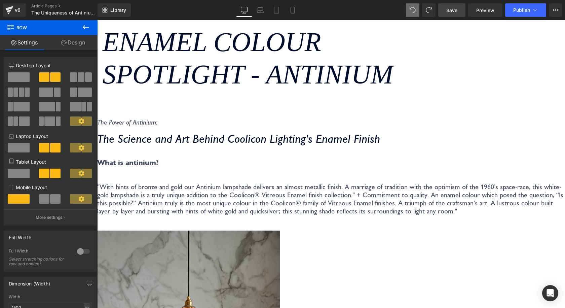
scroll to position [0, 0]
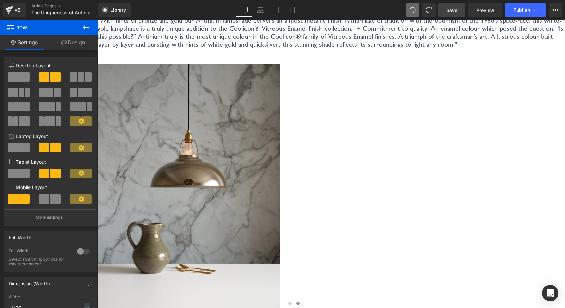
click at [456, 12] on span "Save" at bounding box center [451, 10] width 11 height 7
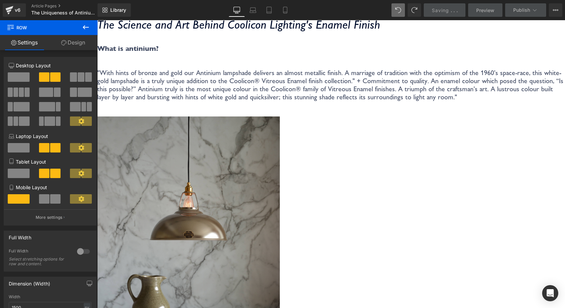
scroll to position [101, 0]
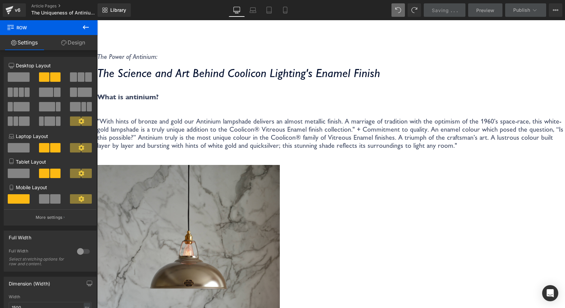
click at [173, 149] on p ""With hints of bronze and gold our Antinium lampshade delivers an almost metall…" at bounding box center [331, 133] width 468 height 32
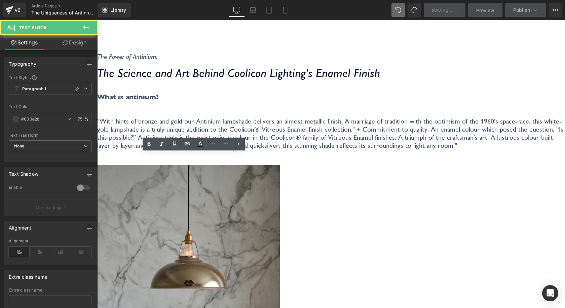
click at [156, 101] on strong "What is antinium?" at bounding box center [128, 97] width 62 height 9
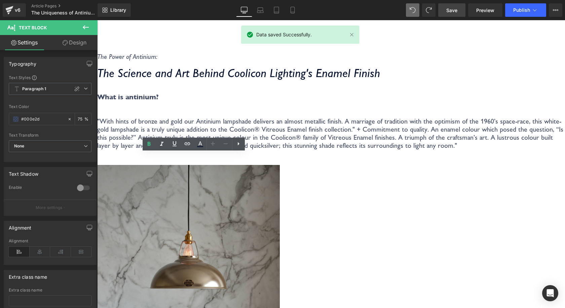
drag, startPoint x: 171, startPoint y: 156, endPoint x: 103, endPoint y: 155, distance: 67.3
click at [103, 101] on p "What is antinium?" at bounding box center [331, 97] width 468 height 8
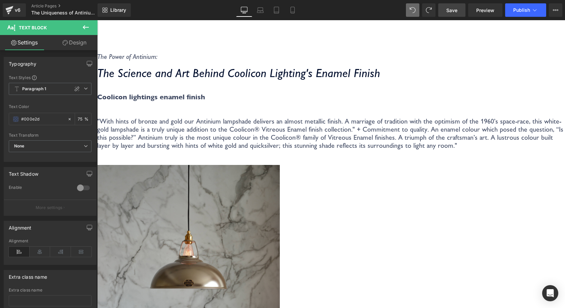
click at [192, 149] on p ""With hints of bronze and gold our Antinium lampshade delivers an almost metall…" at bounding box center [331, 133] width 468 height 32
drag, startPoint x: 213, startPoint y: 160, endPoint x: 103, endPoint y: 156, distance: 109.7
click at [103, 101] on p "Coolicon lightings enamel finish" at bounding box center [331, 97] width 468 height 8
click at [152, 142] on icon at bounding box center [149, 144] width 8 height 8
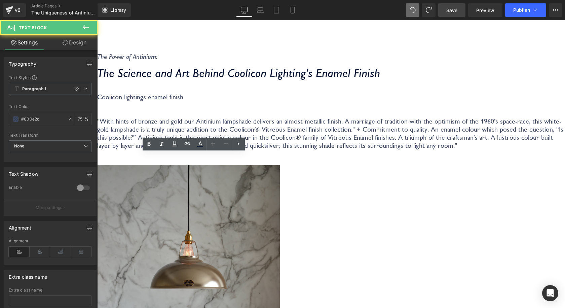
click at [157, 117] on p at bounding box center [331, 113] width 468 height 8
click at [179, 109] on p at bounding box center [331, 105] width 468 height 8
click at [194, 101] on p "Coolicon lightings enamel finish" at bounding box center [331, 97] width 468 height 8
click at [232, 88] on div "The Power of Antinium: Text Block The Science and Art Behind Coolicon Lighting'…" at bounding box center [331, 103] width 468 height 102
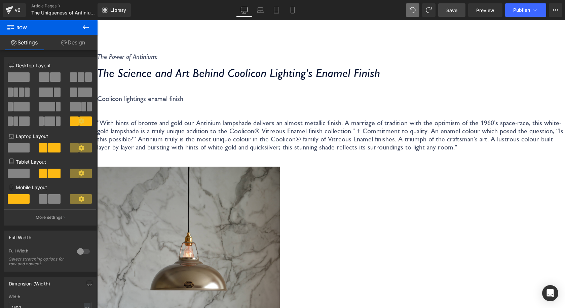
click at [175, 103] on p "Coolicon lightings enamel finish" at bounding box center [331, 99] width 468 height 8
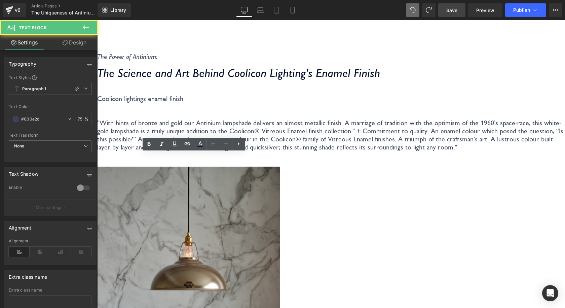
click at [197, 103] on p "Coolicon lightings enamel finish" at bounding box center [331, 99] width 468 height 8
drag, startPoint x: 188, startPoint y: 157, endPoint x: 151, endPoint y: 156, distance: 37.0
click at [151, 103] on p "Coolicon lightings enamel finish" at bounding box center [331, 99] width 468 height 8
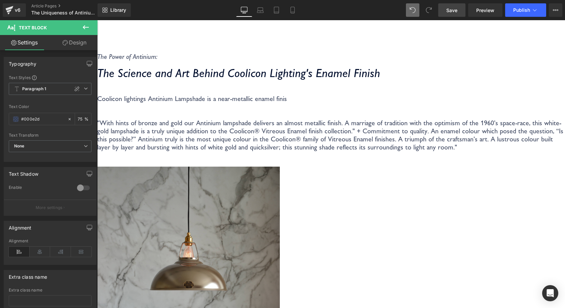
scroll to position [97, 0]
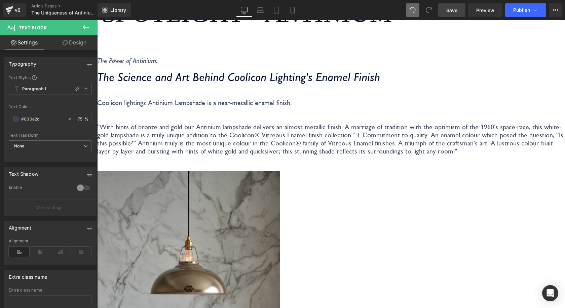
click at [460, 10] on link "Save" at bounding box center [451, 9] width 27 height 13
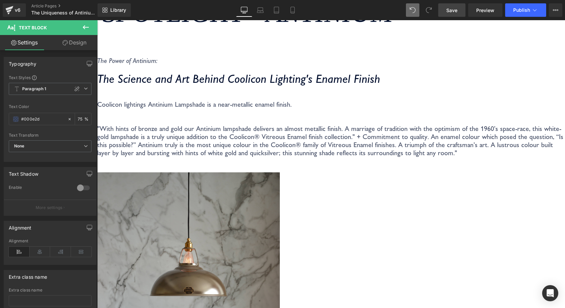
click at [446, 13] on link "Save" at bounding box center [451, 9] width 27 height 13
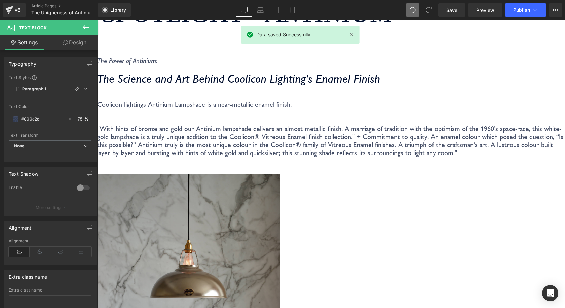
drag, startPoint x: 143, startPoint y: 166, endPoint x: 149, endPoint y: 166, distance: 5.4
click at [143, 108] on p "Coolicon lightings Antinium Lampshade is a near-metallic enamel finish." at bounding box center [331, 104] width 468 height 8
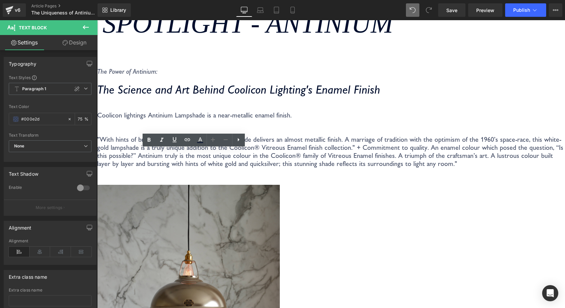
scroll to position [101, 0]
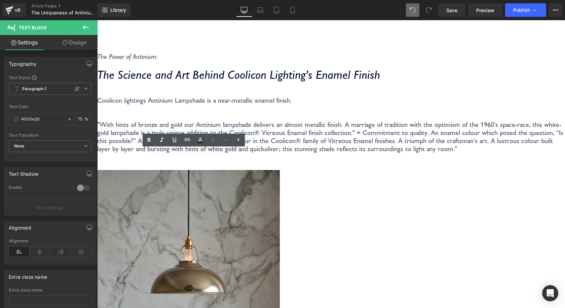
click at [148, 104] on p "Coolicon lightings Antinium Lampshade is a near-metallic enamel finish." at bounding box center [331, 100] width 468 height 8
drag, startPoint x: 105, startPoint y: 186, endPoint x: 113, endPoint y: 182, distance: 9.4
click at [104, 153] on p ""With hints of bronze and gold our Antinium lampshade delivers an almost metall…" at bounding box center [331, 136] width 468 height 32
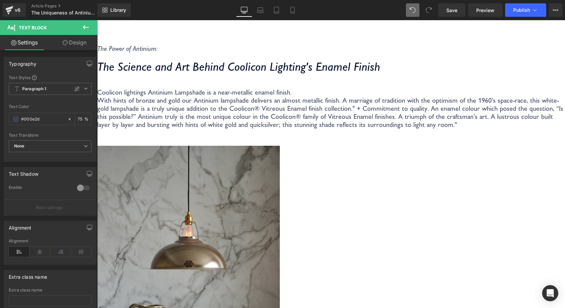
scroll to position [113, 0]
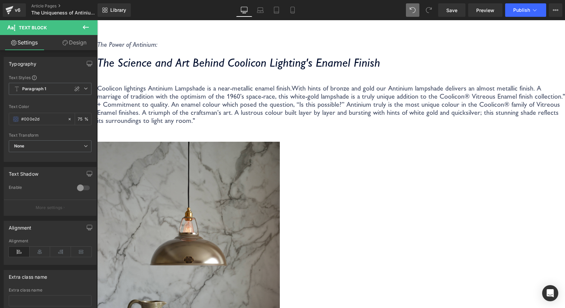
click at [206, 124] on span "With hints of bronze and gold our Antinium lampshade delivers an almost metalli…" at bounding box center [331, 104] width 468 height 40
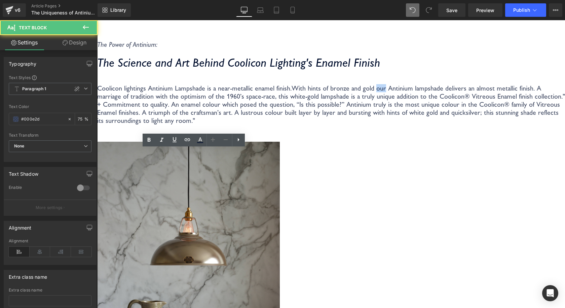
click at [206, 124] on span "With hints of bronze and gold our Antinium lampshade delivers an almost metalli…" at bounding box center [331, 104] width 468 height 40
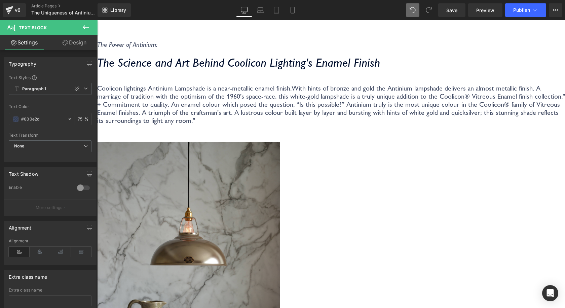
click at [219, 124] on p "Coolicon lightings Antinium Lampshade is a near-metallic enamel finish. With hi…" at bounding box center [331, 104] width 468 height 40
click at [203, 124] on span "With hints of bronze and gold the Antinium lampshade delivers an almost metalli…" at bounding box center [331, 104] width 468 height 40
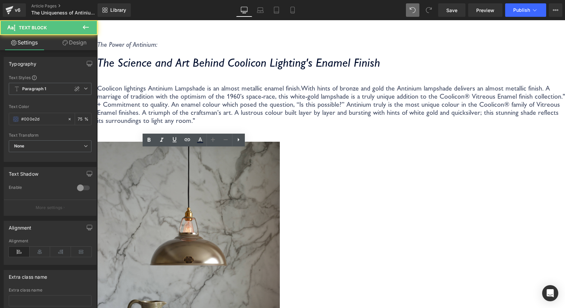
click at [218, 124] on span "With hints of bronze and gold the Antinium lampshade delivers an almost metalli…" at bounding box center [331, 104] width 468 height 40
click at [126, 124] on span "With hints of bronze and gold the Antinium lampshade delivers an almost metalli…" at bounding box center [331, 104] width 468 height 40
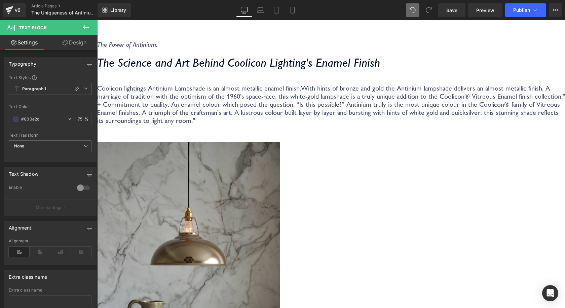
click at [275, 124] on p "Coolicon lightings Antinium Lampshade is an almost metallic enamel finish. With…" at bounding box center [331, 104] width 468 height 40
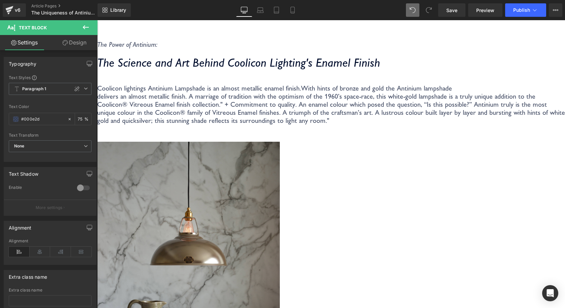
scroll to position [109, 0]
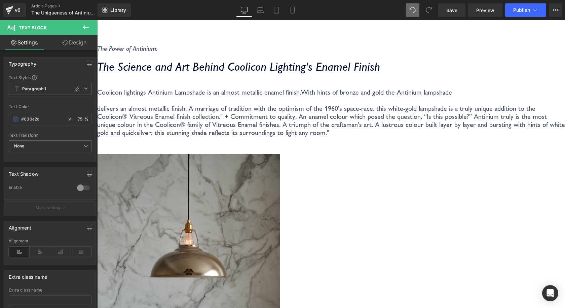
click at [267, 96] on p "Coolicon lightings Antinium Lampshade is an almost metallic enamel finish. With…" at bounding box center [331, 92] width 468 height 8
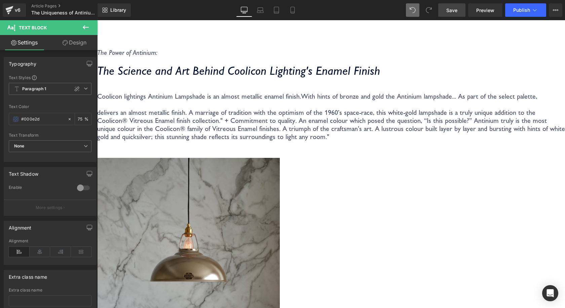
click at [454, 12] on span "Save" at bounding box center [451, 10] width 11 height 7
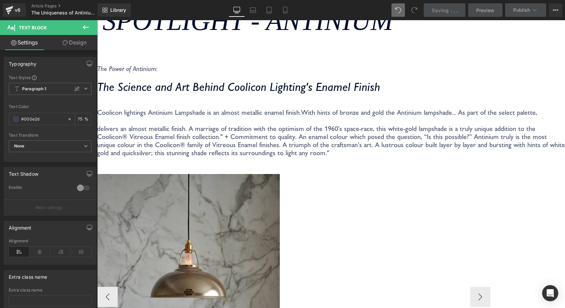
scroll to position [202, 0]
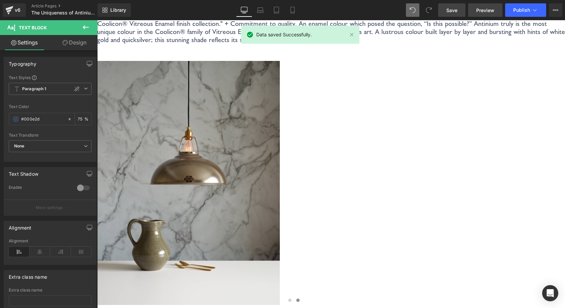
click at [486, 10] on span "Preview" at bounding box center [485, 10] width 18 height 7
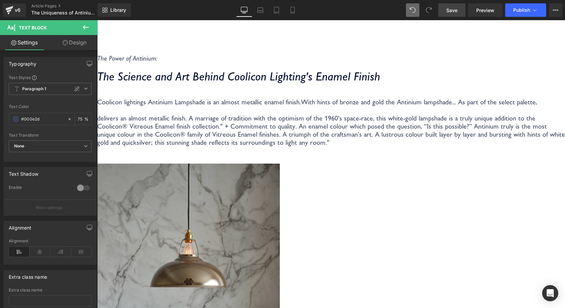
scroll to position [34, 0]
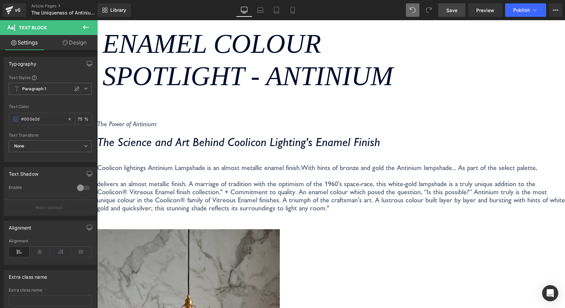
click at [214, 172] on p "Coolicon lightings Antinium Lampshade is an almost metallic enamel finish. With…" at bounding box center [331, 167] width 468 height 8
click at [448, 13] on span "Save" at bounding box center [451, 10] width 11 height 7
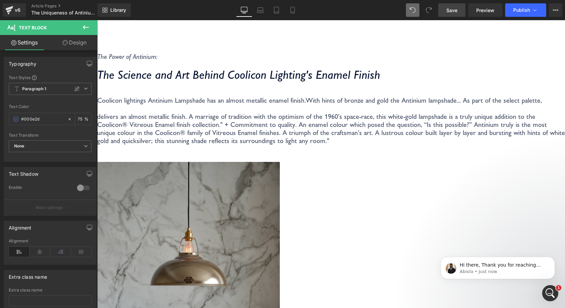
scroll to position [0, 0]
click at [455, 13] on span "Save" at bounding box center [451, 10] width 11 height 7
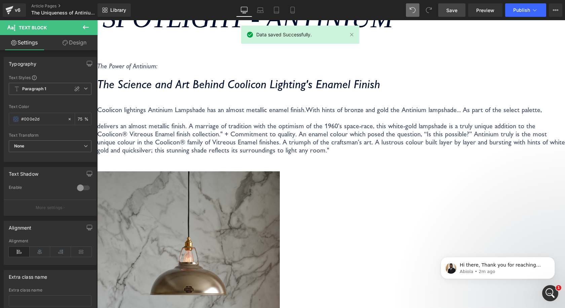
scroll to position [101, 0]
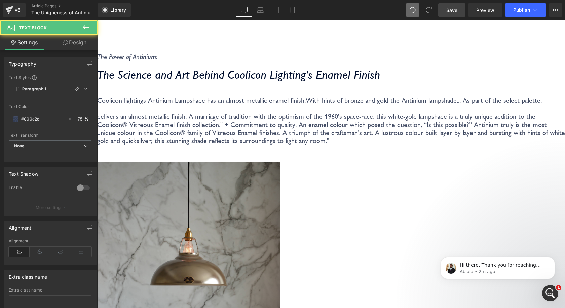
click at [306, 104] on span "With hints of bronze and gold the Antinium lampshade... As part of the select p…" at bounding box center [424, 100] width 236 height 8
click at [139, 104] on p "Coolicon lightings Antinium Lampshade has an almost metallic enamel finish, wi …" at bounding box center [331, 100] width 468 height 8
click at [313, 104] on span "th hints of bronze and gold the Antinium lampshade... As part of the select pal…" at bounding box center [427, 100] width 228 height 8
click at [136, 104] on p "Coolicon lightings Antinium Lampshade has an almost metallic enamel finish With…" at bounding box center [331, 100] width 468 height 8
click at [172, 104] on p "Coolicon lightings Antinium Lampshade has an almost metallic enamel finish. Wit…" at bounding box center [331, 100] width 468 height 8
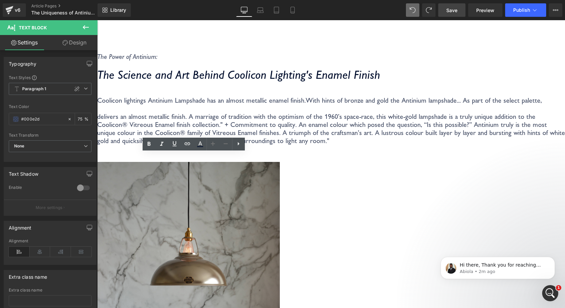
click at [461, 14] on link "Save" at bounding box center [451, 9] width 27 height 13
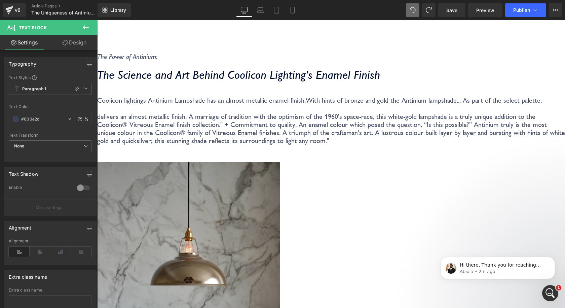
click at [161, 145] on span "delivers an almost metallic finish. A marriage of tradition with the optimism o…" at bounding box center [331, 128] width 468 height 32
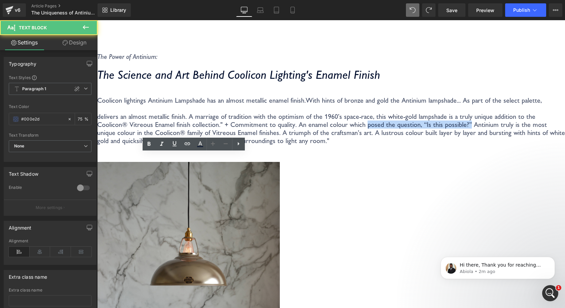
drag, startPoint x: 102, startPoint y: 221, endPoint x: 202, endPoint y: 222, distance: 99.6
click at [202, 145] on span "delivers an almost metallic finish. A marriage of tradition with the optimism o…" at bounding box center [331, 128] width 468 height 32
copy span "posed the question, “Is this possible?”"
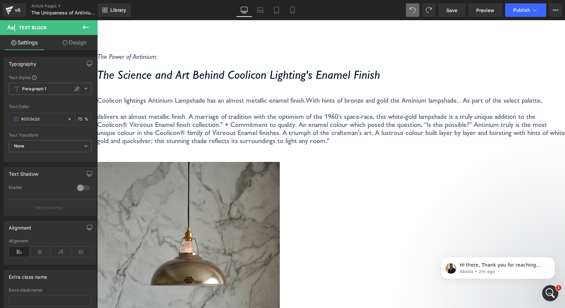
click at [306, 104] on span "With hints of bronze and gold the Antinium lampshade... As part of the select p…" at bounding box center [424, 100] width 236 height 8
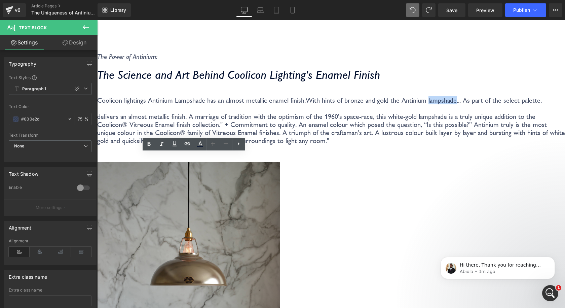
drag, startPoint x: 129, startPoint y: 174, endPoint x: 107, endPoint y: 174, distance: 22.5
click at [306, 104] on span "With hints of bronze and gold the Antinium lampshade... As part of the select p…" at bounding box center [424, 100] width 236 height 8
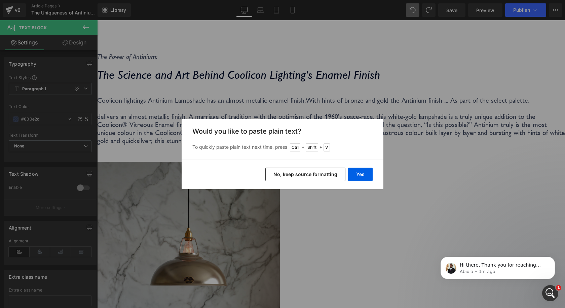
click at [284, 174] on button "No, keep source formatting" at bounding box center [305, 174] width 80 height 13
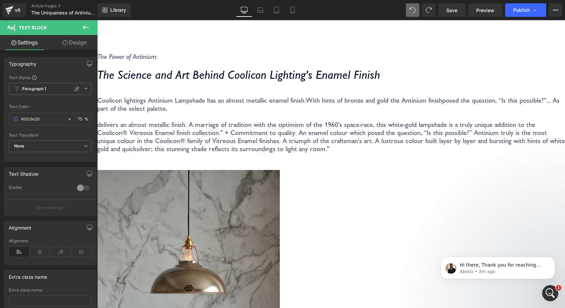
click at [218, 112] on span "... As part of the select palette," at bounding box center [328, 104] width 463 height 16
click at [166, 120] on p at bounding box center [331, 116] width 468 height 8
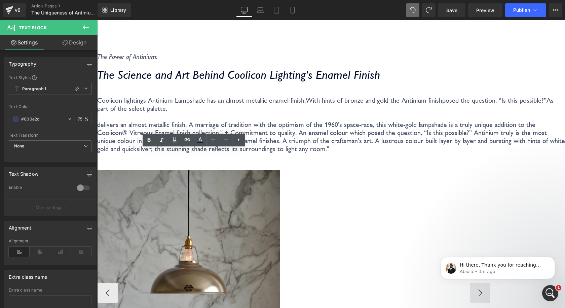
click at [271, 56] on div "The Power of Antinium: Text Block The Science and Art Behind Coolicon Lighting'…" at bounding box center [331, 105] width 468 height 107
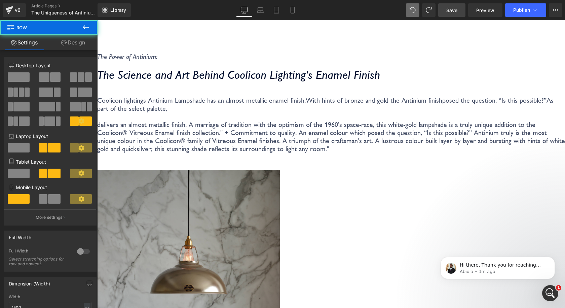
click at [459, 7] on link "Save" at bounding box center [451, 9] width 27 height 13
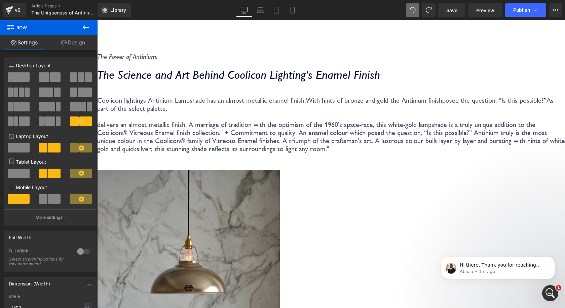
click at [199, 153] on span "delivers an almost metallic finish. A marriage of tradition with the optimism o…" at bounding box center [331, 136] width 468 height 32
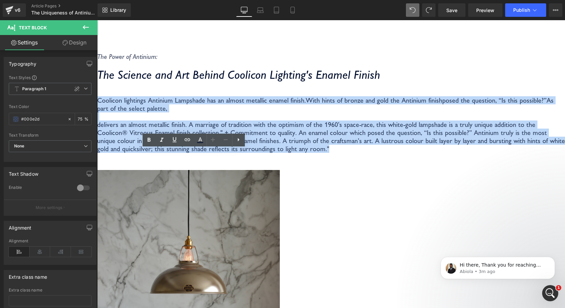
drag, startPoint x: 263, startPoint y: 260, endPoint x: 99, endPoint y: 153, distance: 195.8
click at [99, 153] on div "The Power of Antinium: Text Block The Science and Art Behind Coolicon Lighting'…" at bounding box center [331, 105] width 468 height 107
copy div "Coolicon lightings Antinium Lampshade has an almost metallic enamel finish. Wit…"
click at [442, 104] on span "posed the question, “Is this possible?”" at bounding box center [494, 100] width 104 height 8
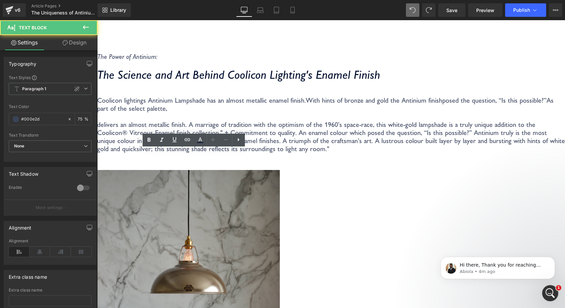
click at [166, 120] on p at bounding box center [331, 116] width 468 height 8
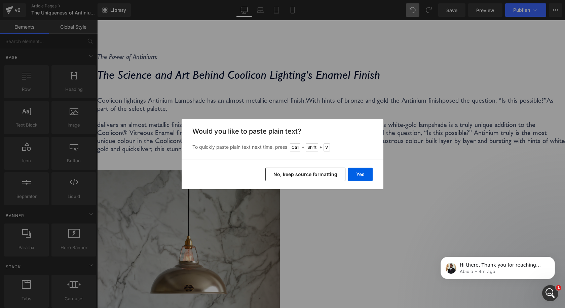
click at [327, 173] on button "No, keep source formatting" at bounding box center [305, 174] width 80 height 13
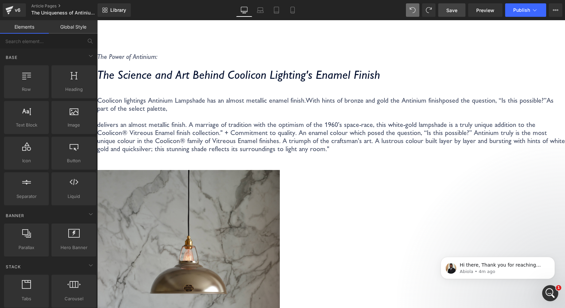
click at [448, 13] on span "Save" at bounding box center [451, 10] width 11 height 7
click at [241, 112] on p "Coolicon lightings Antinium Lampshade has an almost metallic enamel finish. Wit…" at bounding box center [331, 104] width 468 height 16
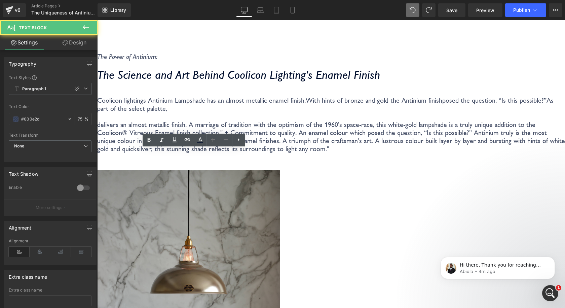
drag, startPoint x: 123, startPoint y: 177, endPoint x: 98, endPoint y: 153, distance: 35.0
click at [98, 153] on div "The Power of Antinium: Text Block The Science and Art Behind Coolicon Lighting'…" at bounding box center [331, 105] width 468 height 107
copy p "Coolicon lightings Antinium Lampshade has an almost metallic enamel finish. Wit…"
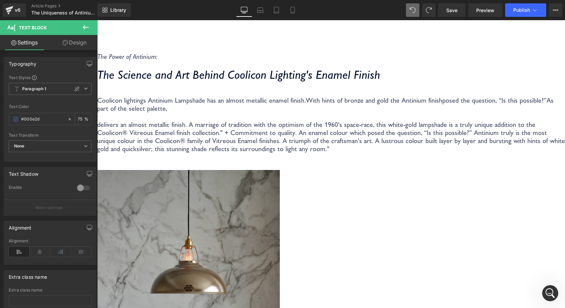
click at [227, 158] on div "Coolicon lightings Antinium Lampshade has an almost metallic enamel finish. Wit…" at bounding box center [331, 127] width 468 height 62
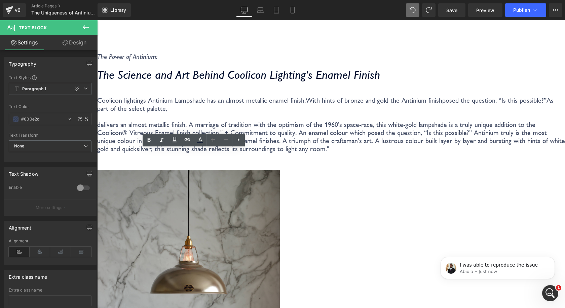
scroll to position [0, 0]
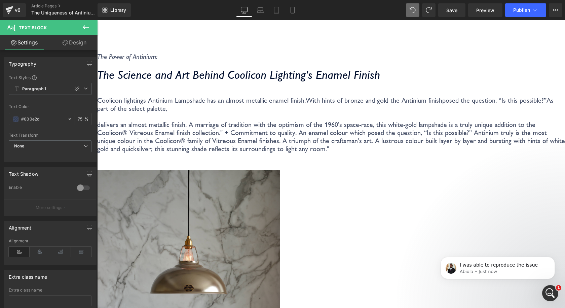
click at [233, 112] on p "Coolicon lightings Antinium Lampshade has an almost metallic enamel finish. Wit…" at bounding box center [331, 104] width 468 height 16
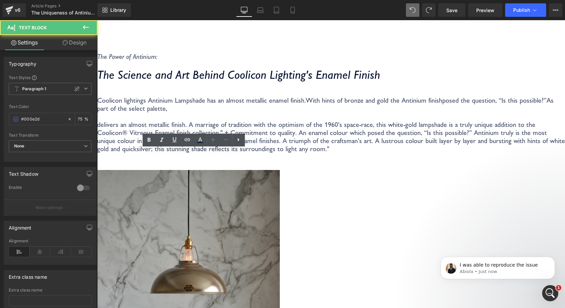
click at [139, 112] on p "Coolicon lightings Antinium Lampshade has an almost metallic enamel finish. Wit…" at bounding box center [331, 104] width 468 height 16
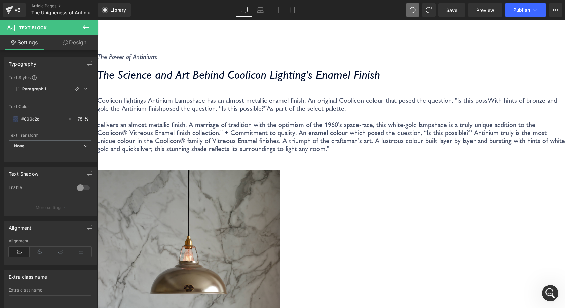
scroll to position [97, 0]
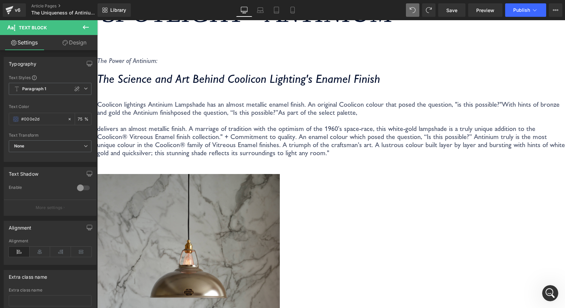
drag, startPoint x: 145, startPoint y: 187, endPoint x: 231, endPoint y: 171, distance: 87.4
click at [231, 116] on p "Coolicon lightings Antinium Lampshade has an almost metallic enamel finish. An …" at bounding box center [331, 108] width 468 height 16
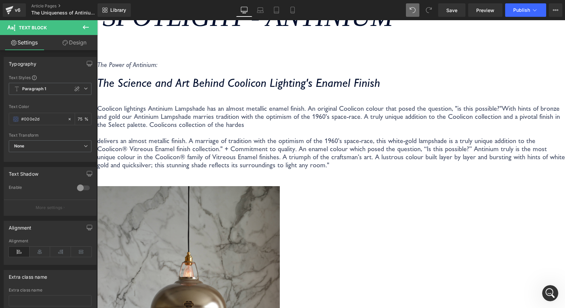
scroll to position [89, 0]
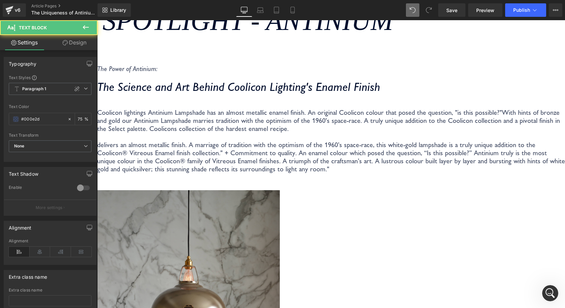
click at [210, 133] on span "With hints of bronze and gold our Antinium Lampshade marries tradition with the…" at bounding box center [328, 120] width 463 height 24
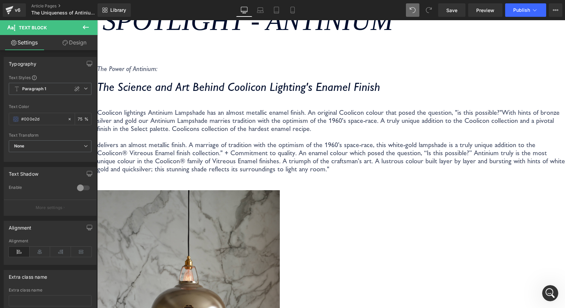
click at [205, 133] on span "With hints of bronze silver and gold our Antinium Lampshade marries tradition w…" at bounding box center [328, 120] width 463 height 24
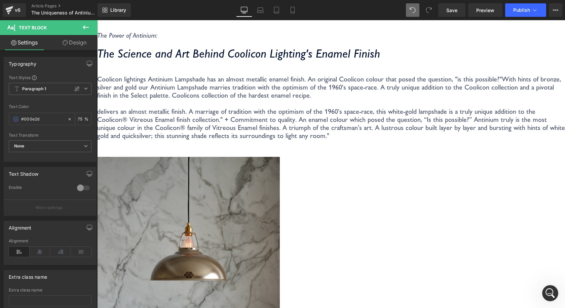
scroll to position [122, 0]
drag, startPoint x: 206, startPoint y: 152, endPoint x: 267, endPoint y: 151, distance: 60.9
click at [267, 99] on span "With hints of bronze, silver and gold our Antinium Lampshade marries tradition …" at bounding box center [329, 87] width 464 height 24
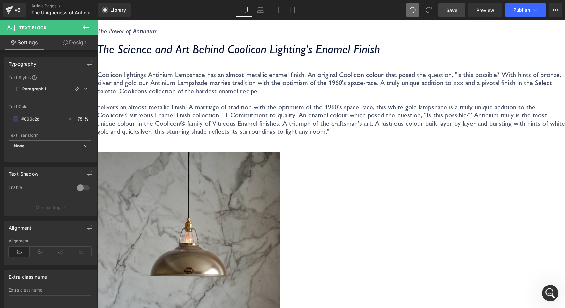
click at [459, 11] on link "Save" at bounding box center [451, 9] width 27 height 13
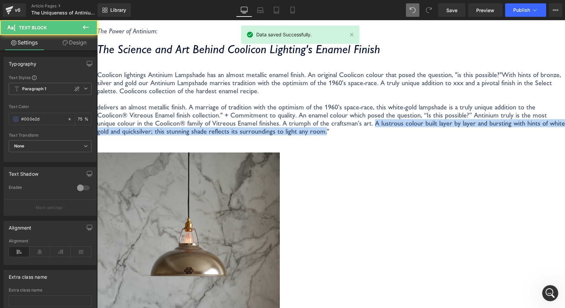
drag, startPoint x: 256, startPoint y: 238, endPoint x: 193, endPoint y: 222, distance: 64.9
click at [192, 135] on span "delivers an almost metallic finish. A marriage of tradition with the optimism o…" at bounding box center [331, 119] width 468 height 32
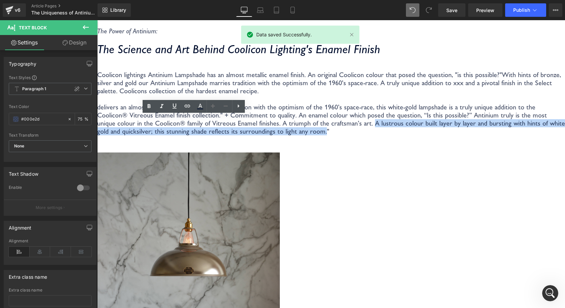
copy span "A lustrous colour built layer by layer and bursting with hints of white gold an…"
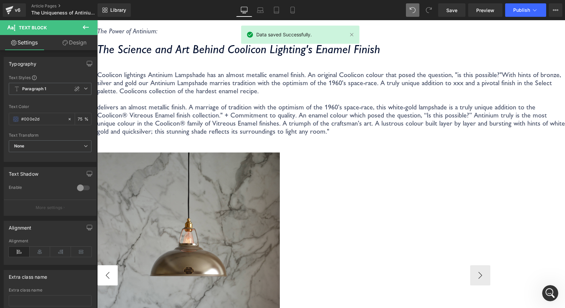
click at [279, 95] on p "Coolicon lightings Antinium Lampshade has an almost metallic enamel finish. An …" at bounding box center [331, 83] width 468 height 24
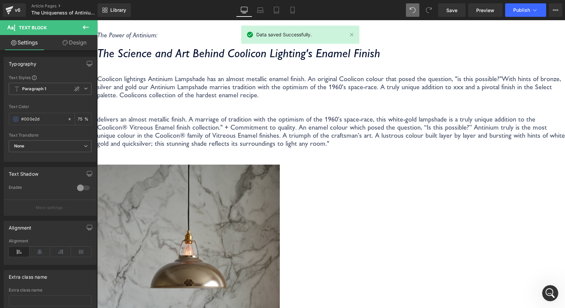
scroll to position [118, 0]
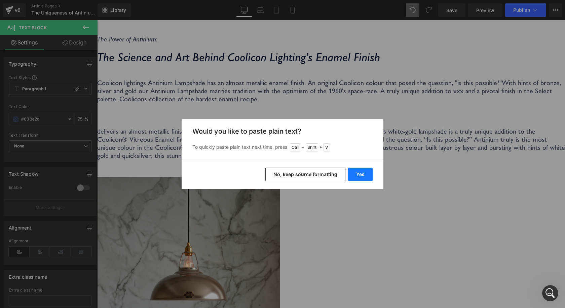
click at [358, 168] on button "Yes" at bounding box center [360, 174] width 25 height 13
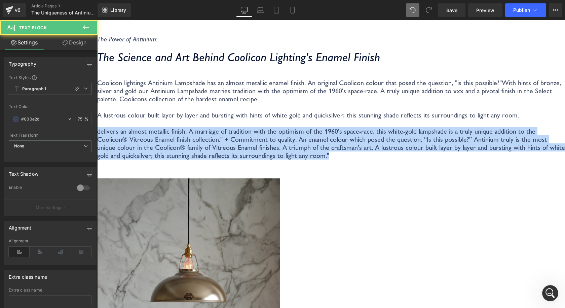
drag, startPoint x: 258, startPoint y: 268, endPoint x: 97, endPoint y: 203, distance: 174.2
click at [97, 189] on html "Skip to content Your cart is empty Continue shopping Have an account? Log in to…" at bounding box center [331, 46] width 468 height 288
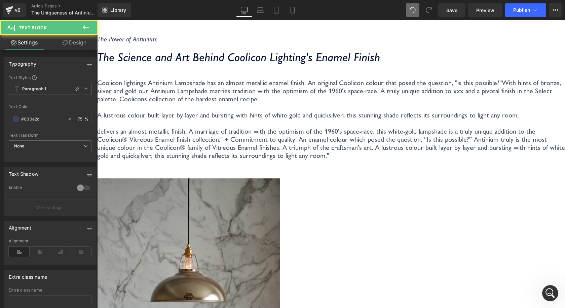
scroll to position [151, 0]
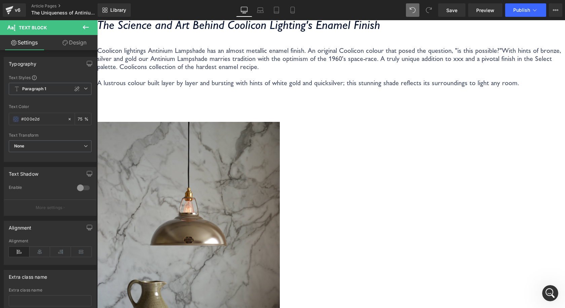
click at [212, 87] on p "Coolicon lightings Antinium Lampshade has an almost metallic enamel finish. An …" at bounding box center [331, 66] width 468 height 40
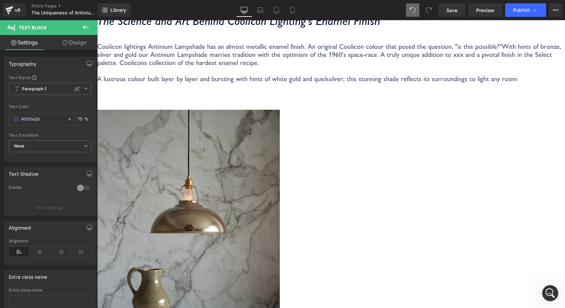
scroll to position [159, 0]
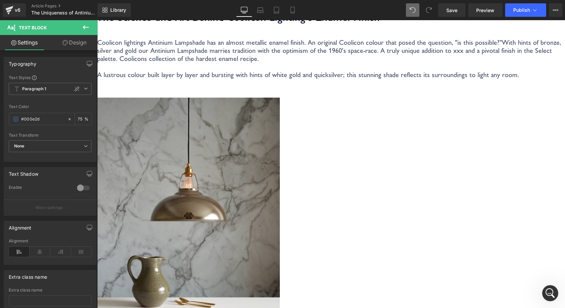
click at [216, 87] on div "The Power of Antinium: Text Block The Science and Art Behind Coolicon Lighting'…" at bounding box center [331, 41] width 468 height 93
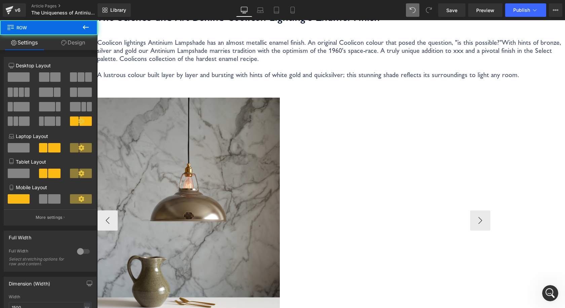
click at [230, 79] on span "With hints of bronze, silver and gold our Antinium Lampshade marries tradition …" at bounding box center [329, 58] width 464 height 40
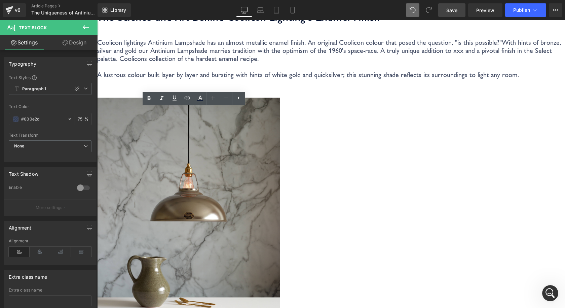
click at [443, 9] on link "Save" at bounding box center [451, 9] width 27 height 13
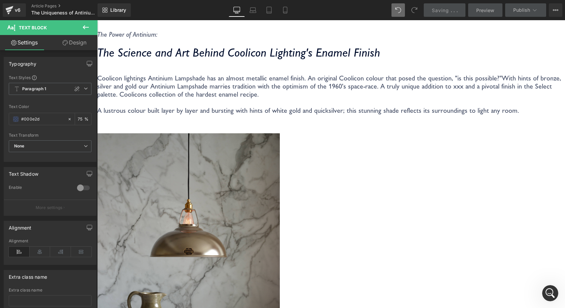
scroll to position [0, 0]
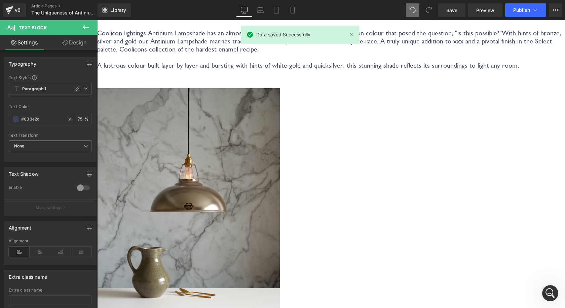
click at [256, 69] on span "With hints of bronze, silver and gold our Antinium Lampshade marries tradition …" at bounding box center [329, 49] width 464 height 40
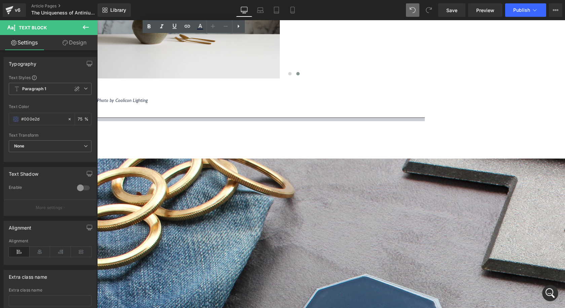
scroll to position [437, 0]
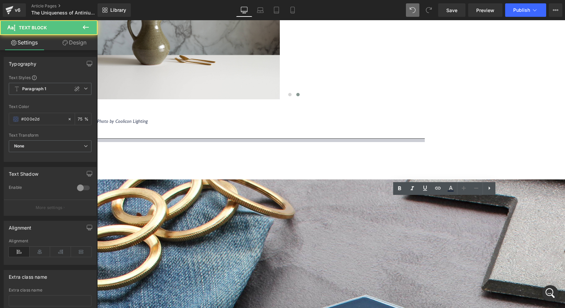
scroll to position [404, 0]
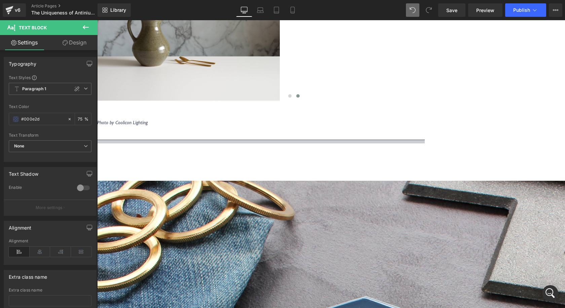
scroll to position [396, 0]
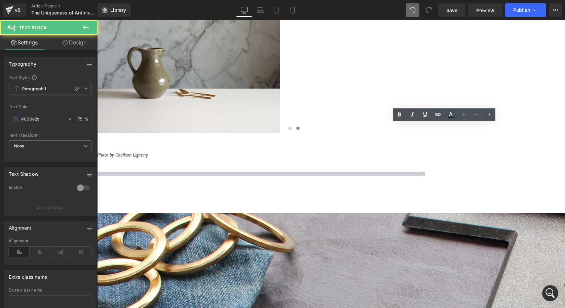
scroll to position [371, 0]
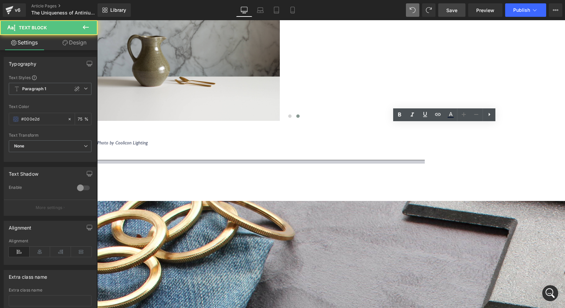
click at [452, 10] on span "Save" at bounding box center [451, 10] width 11 height 7
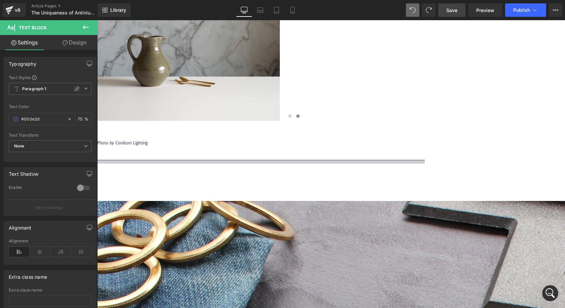
click at [452, 5] on link "Save" at bounding box center [451, 9] width 27 height 13
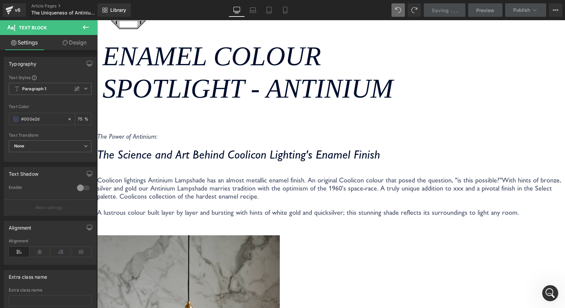
scroll to position [0, 0]
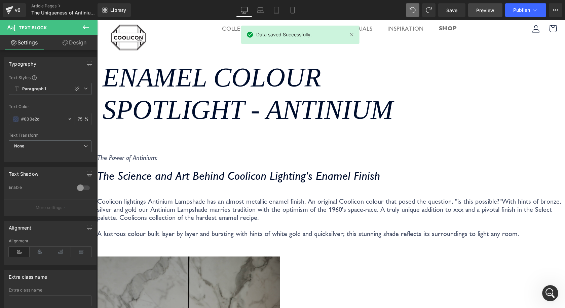
click at [487, 11] on span "Preview" at bounding box center [485, 10] width 18 height 7
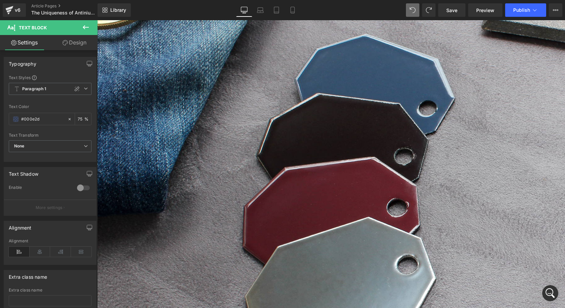
scroll to position [774, 0]
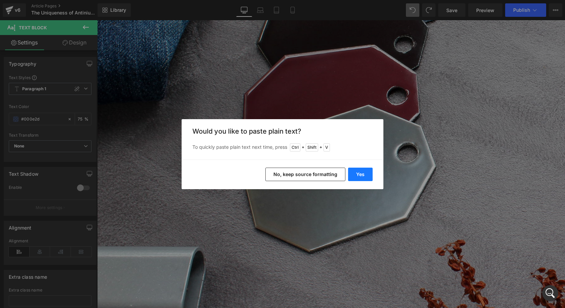
drag, startPoint x: 274, startPoint y: 160, endPoint x: 371, endPoint y: 180, distance: 99.3
click at [371, 180] on button "Yes" at bounding box center [360, 174] width 25 height 13
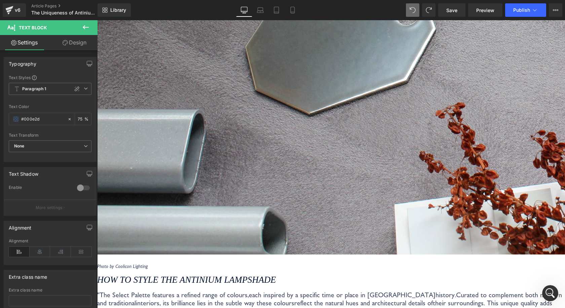
scroll to position [844, 0]
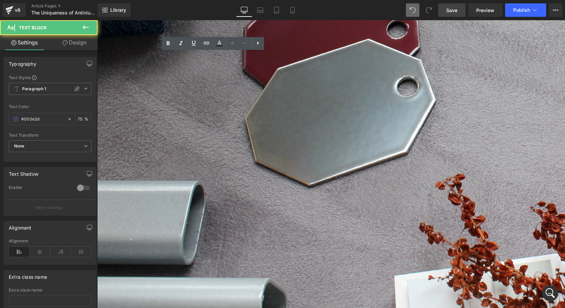
click at [445, 10] on link "Save" at bounding box center [451, 9] width 27 height 13
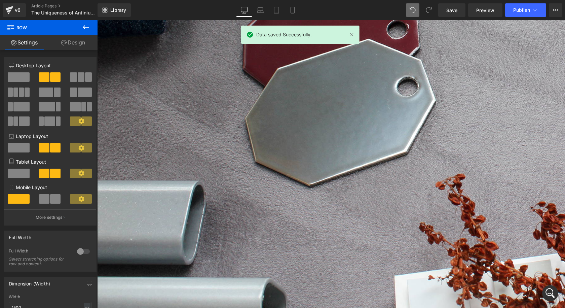
click at [97, 20] on link at bounding box center [97, 20] width 0 height 0
click at [97, 20] on icon at bounding box center [97, 20] width 0 height 0
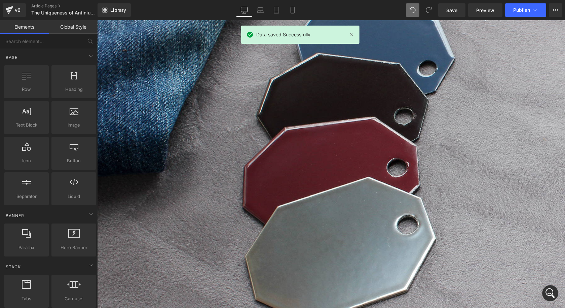
scroll to position [809, 0]
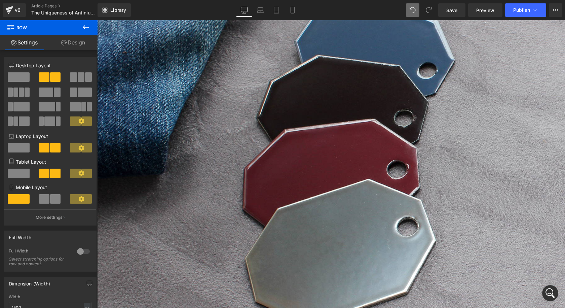
scroll to position [910, 0]
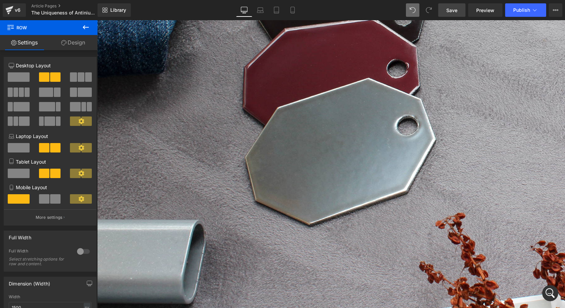
click at [444, 9] on link "Save" at bounding box center [451, 9] width 27 height 13
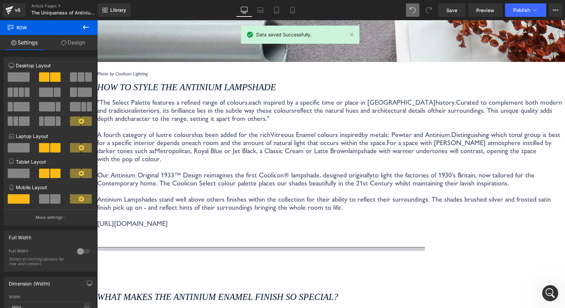
scroll to position [1246, 0]
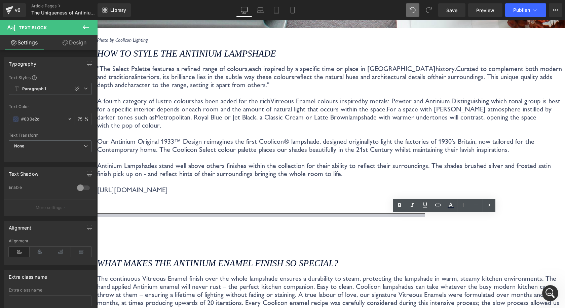
drag, startPoint x: 375, startPoint y: 244, endPoint x: 326, endPoint y: 211, distance: 59.2
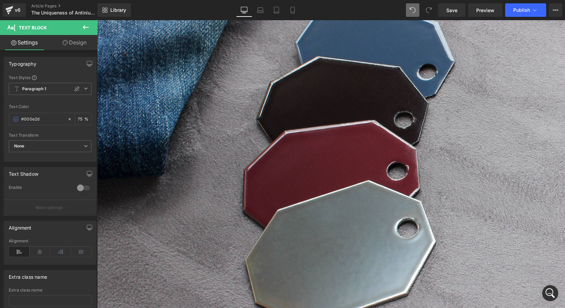
scroll to position [943, 0]
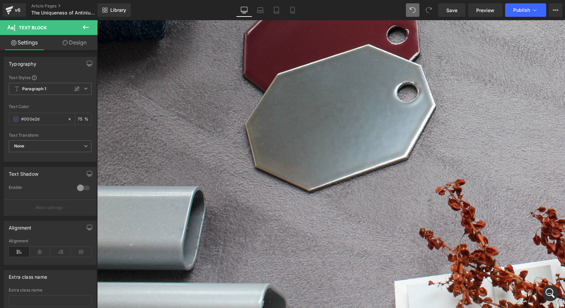
drag, startPoint x: 204, startPoint y: 183, endPoint x: 239, endPoint y: 177, distance: 35.5
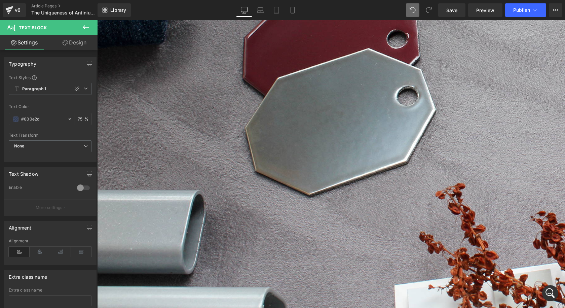
scroll to position [935, 0]
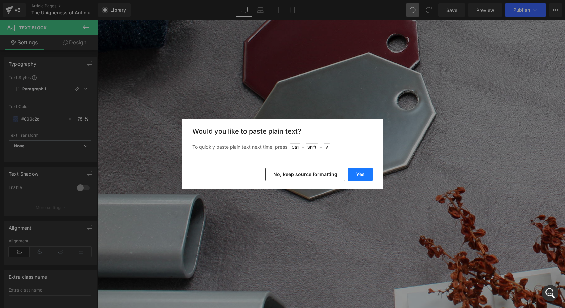
click at [361, 172] on button "Yes" at bounding box center [360, 174] width 25 height 13
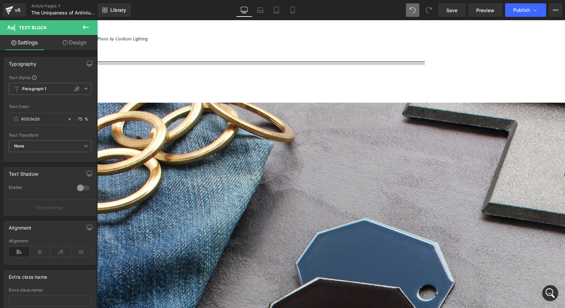
scroll to position [452, 0]
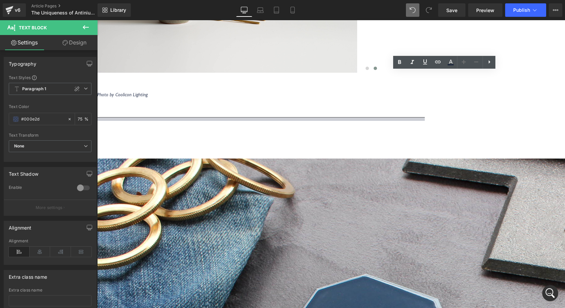
scroll to position [519, 0]
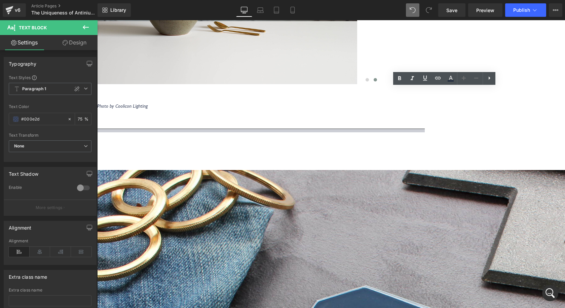
drag, startPoint x: 517, startPoint y: 124, endPoint x: 275, endPoint y: 83, distance: 245.1
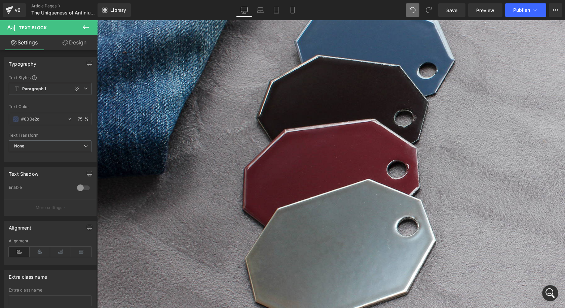
scroll to position [947, 0]
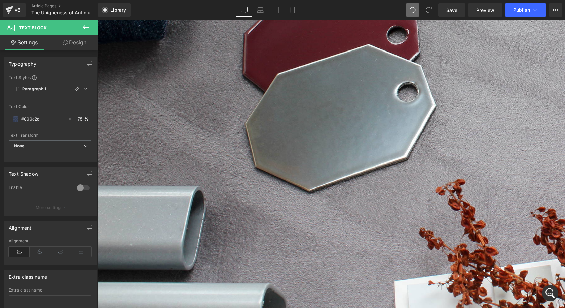
scroll to position [939, 0]
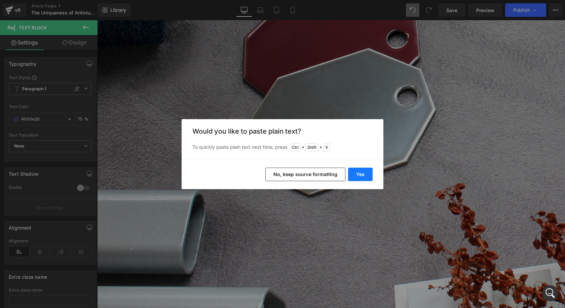
click at [356, 175] on button "Yes" at bounding box center [360, 174] width 25 height 13
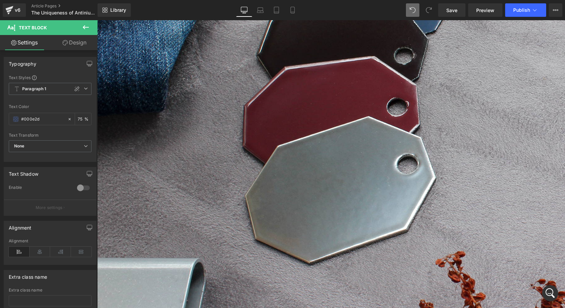
scroll to position [822, 0]
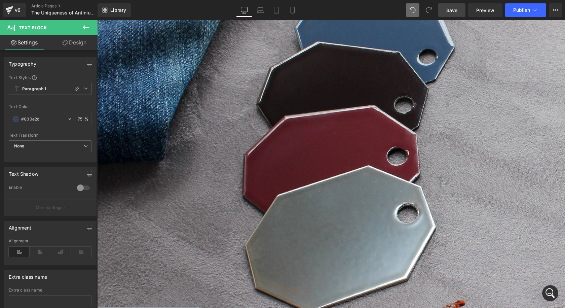
click at [455, 7] on span "Save" at bounding box center [451, 10] width 11 height 7
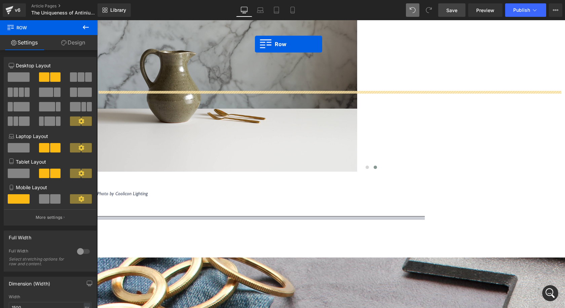
scroll to position [418, 0]
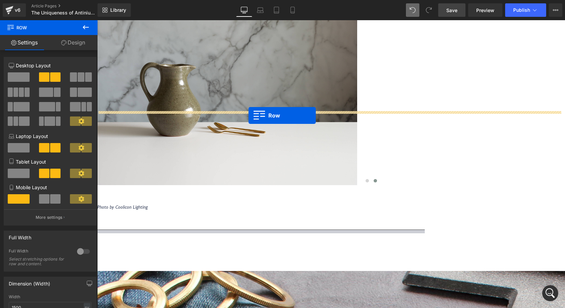
drag, startPoint x: 101, startPoint y: 260, endPoint x: 249, endPoint y: 115, distance: 206.5
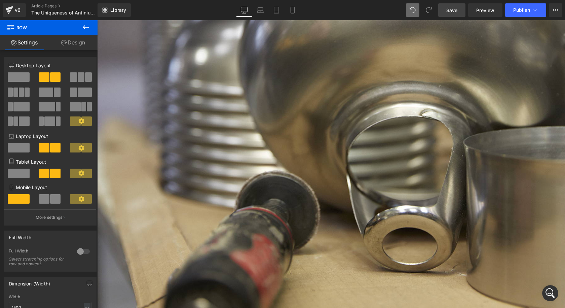
scroll to position [957, 0]
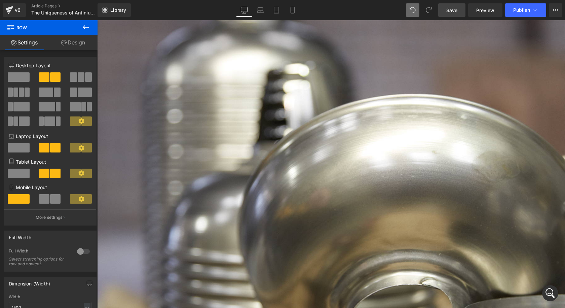
drag, startPoint x: 178, startPoint y: 269, endPoint x: 183, endPoint y: 269, distance: 4.4
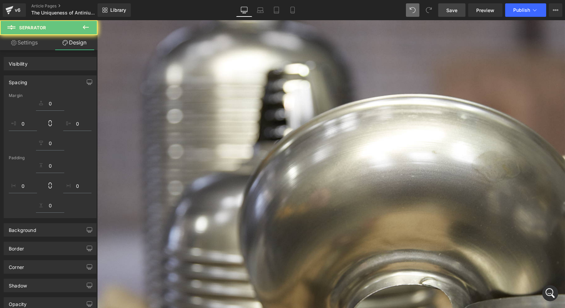
click at [97, 20] on icon at bounding box center [97, 20] width 0 height 0
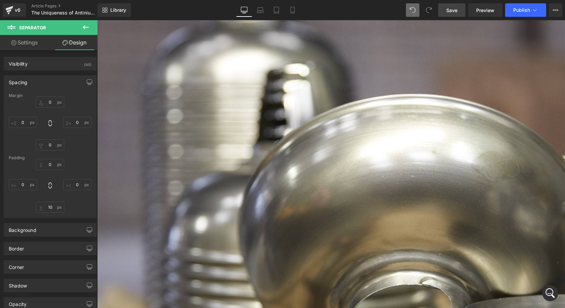
click at [97, 20] on icon at bounding box center [97, 20] width 0 height 0
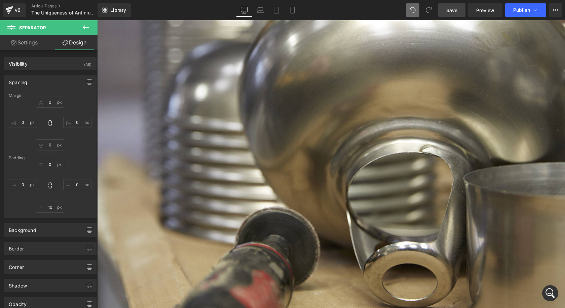
scroll to position [1087, 0]
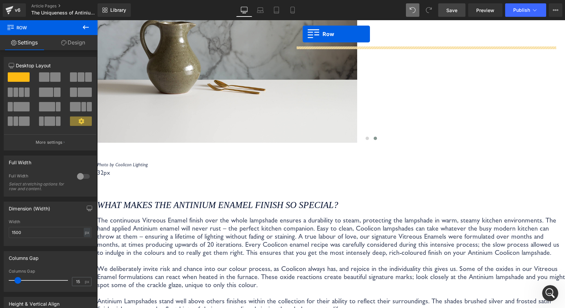
scroll to position [434, 0]
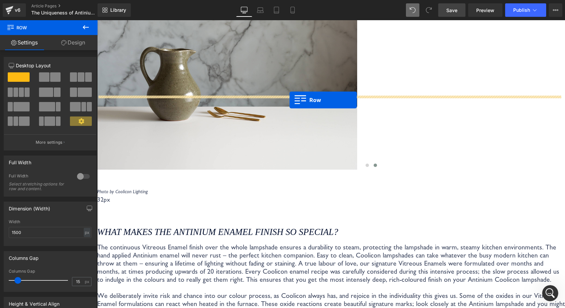
drag, startPoint x: 100, startPoint y: 133, endPoint x: 290, endPoint y: 100, distance: 192.6
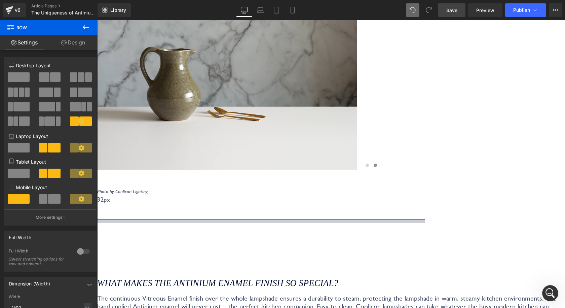
click at [458, 5] on link "Save" at bounding box center [451, 9] width 27 height 13
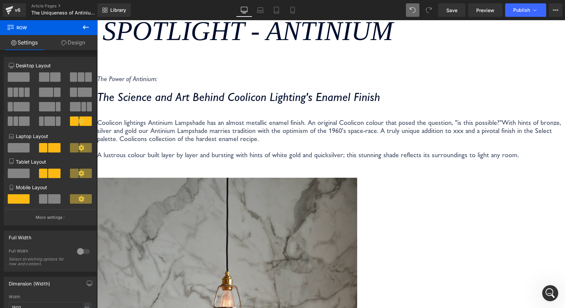
scroll to position [64, 0]
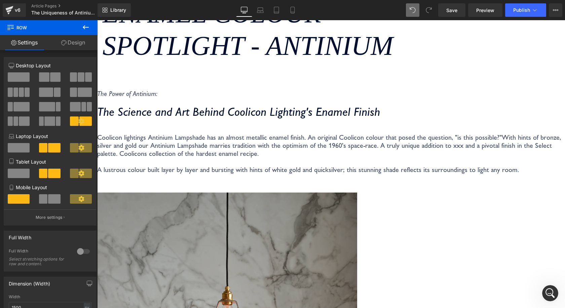
click at [445, 18] on div "Library Desktop Desktop Laptop Tablet Mobile Save Preview Publish Scheduled Vie…" at bounding box center [332, 10] width 468 height 20
click at [446, 14] on link "Save" at bounding box center [451, 9] width 27 height 13
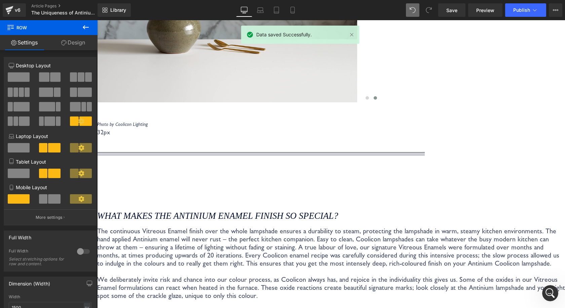
scroll to position [535, 0]
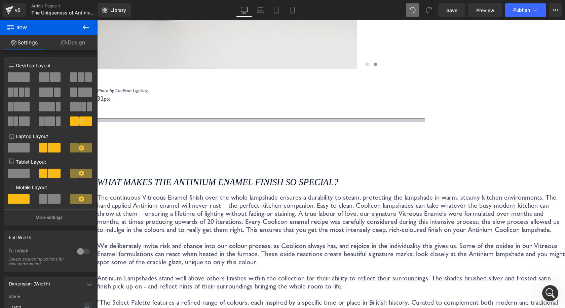
click at [191, 177] on h3 "What makes the Antinium enamel finish so special?" at bounding box center [331, 182] width 468 height 11
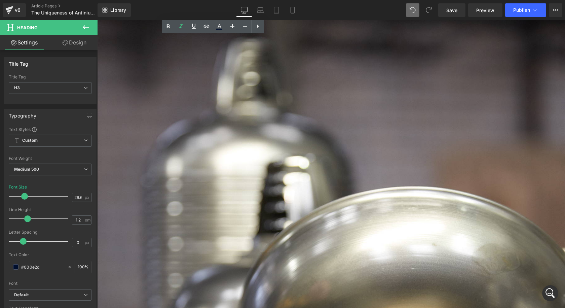
scroll to position [905, 0]
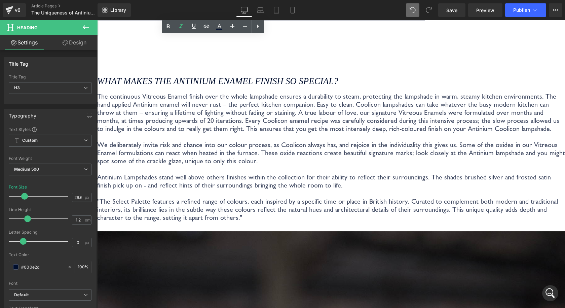
click at [231, 141] on p "We deliberately invite risk and chance into our colour process, as Coolicon alw…" at bounding box center [331, 153] width 468 height 24
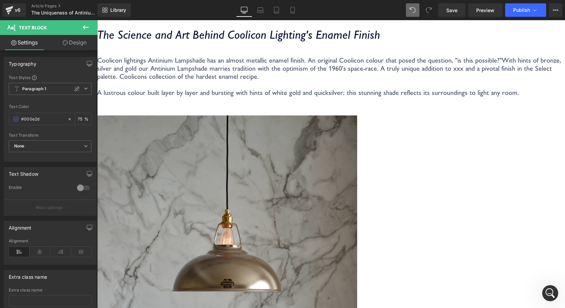
scroll to position [198, 0]
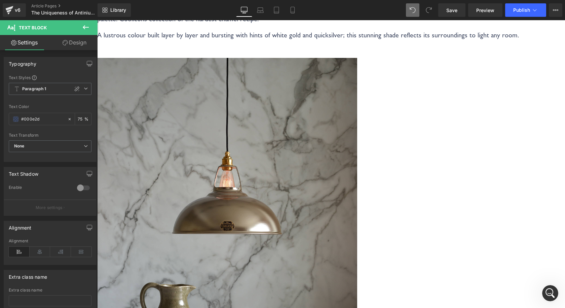
click at [192, 39] on p "Coolicon lightings Antinium Lampshade has an almost metallic enamel finish. An …" at bounding box center [331, 19] width 468 height 40
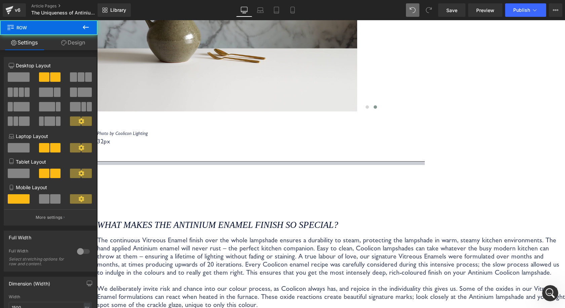
scroll to position [569, 0]
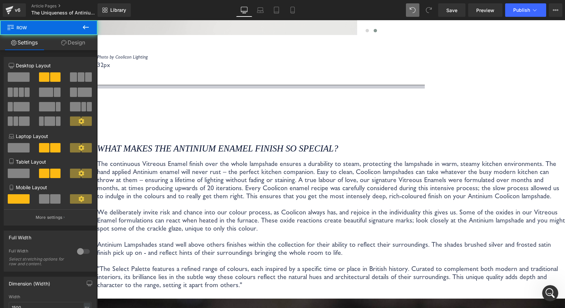
click at [246, 159] on p "The continuous Vitreous Enamel finish over the whole lampshade ensures a durabi…" at bounding box center [331, 179] width 468 height 40
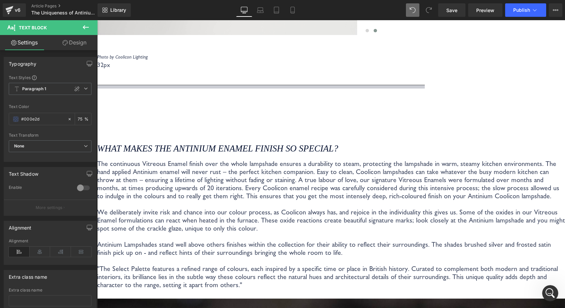
drag, startPoint x: 386, startPoint y: 300, endPoint x: 111, endPoint y: 76, distance: 354.8
click at [250, 246] on p "Antinium Lampshades stand well above others finishes within the collection for …" at bounding box center [331, 264] width 468 height 48
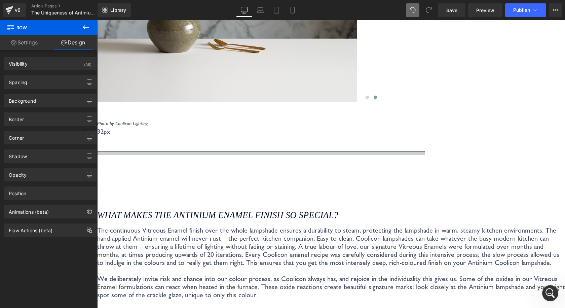
scroll to position [504, 0]
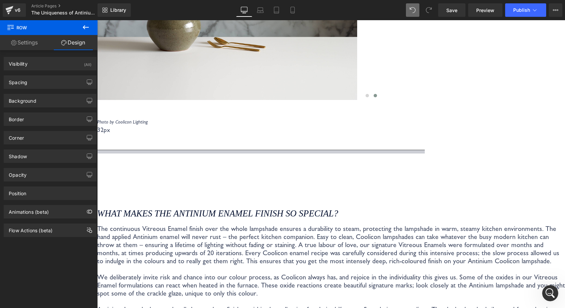
click at [267, 224] on p "The continuous Vitreous Enamel finish over the whole lampshade ensures a durabi…" at bounding box center [331, 244] width 468 height 40
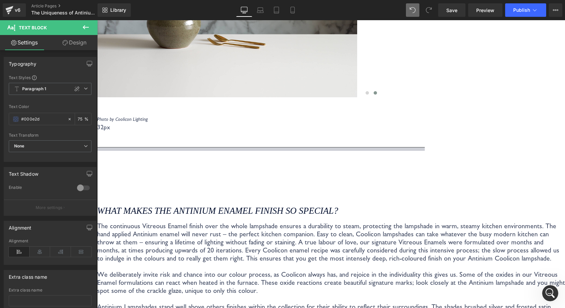
scroll to position [571, 0]
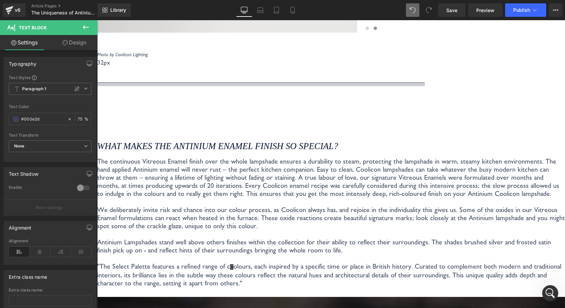
click at [241, 238] on p "Antinium Lampshades stand well above others finishes within the collection for …" at bounding box center [331, 262] width 468 height 49
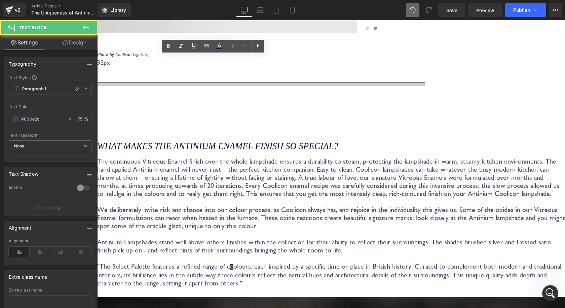
click at [233, 262] on span "olours, each inspired by a specific time or place in British history. Curated t…" at bounding box center [329, 274] width 464 height 25
click at [233, 264] on span "C" at bounding box center [231, 266] width 3 height 5
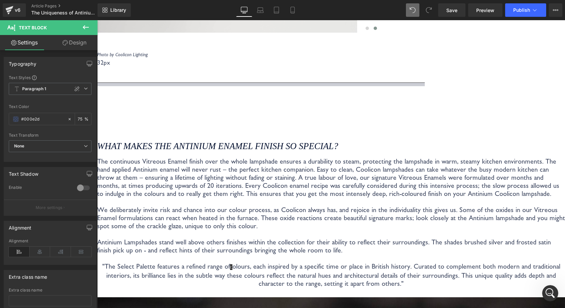
click at [232, 262] on span "olours, each inspired by a specific time or place in British history. Curated t…" at bounding box center [333, 274] width 454 height 25
drag, startPoint x: 239, startPoint y: 244, endPoint x: 223, endPoint y: 245, distance: 16.2
click at [223, 262] on div ""The Select Palette features a refined range of c olours, each inspired by a sp…" at bounding box center [331, 274] width 468 height 25
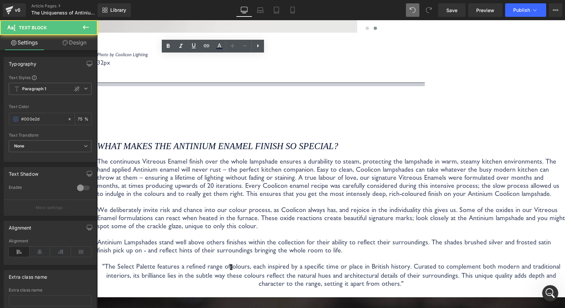
click at [253, 262] on span "olours, each inspired by a specific time or place in British history. Curated t…" at bounding box center [333, 274] width 454 height 25
click at [233, 262] on span "olours, each inspired by a specific time or place in British history. Curated t…" at bounding box center [333, 274] width 454 height 25
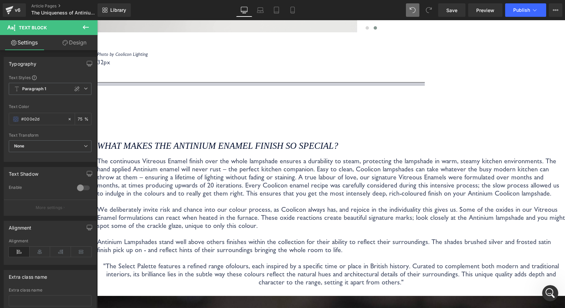
click at [260, 262] on span "olours, each inspired by a specific time or place in British history. Curated t…" at bounding box center [332, 274] width 453 height 24
drag, startPoint x: 398, startPoint y: 298, endPoint x: 150, endPoint y: 234, distance: 256.8
click at [144, 262] on span "olours, each inspired by a specific time or place in British history. Curated t…" at bounding box center [332, 274] width 453 height 24
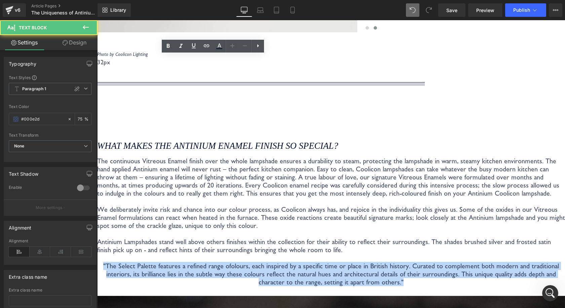
drag, startPoint x: 306, startPoint y: 276, endPoint x: 104, endPoint y: 244, distance: 204.5
click at [104, 262] on div ""The Select Palette features a refined range of olours, each inspired by a spec…" at bounding box center [331, 274] width 468 height 24
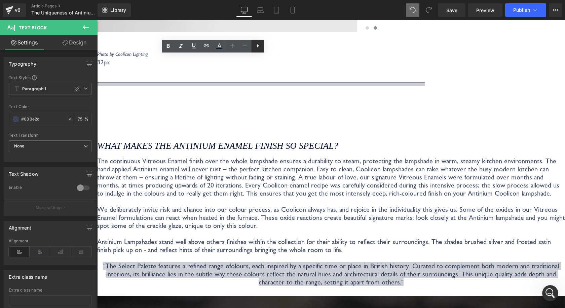
click at [256, 47] on icon at bounding box center [258, 46] width 8 height 8
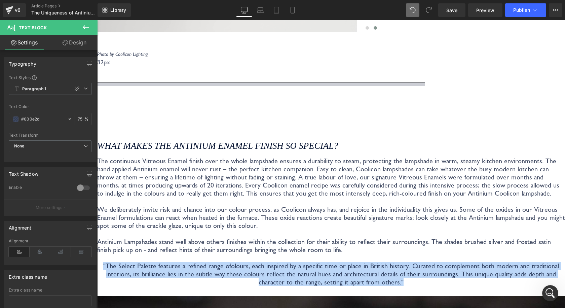
click at [240, 262] on span "olours, each inspired by a specific time or place in British history. Curated t…" at bounding box center [332, 274] width 453 height 24
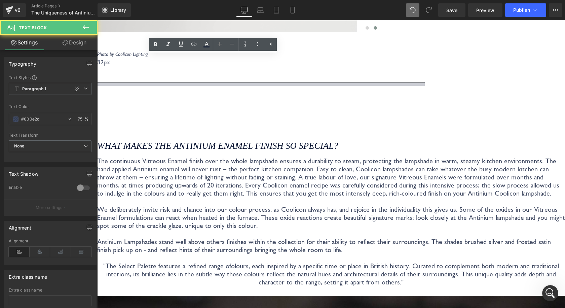
click at [230, 262] on div ""The Select Palette features a refined range of olours, each inspired by a spec…" at bounding box center [331, 274] width 468 height 24
click at [263, 265] on span "olours, each inspired by a specific time or place in British history. Curated t…" at bounding box center [333, 274] width 455 height 24
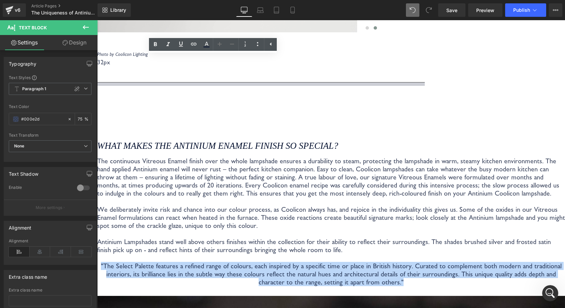
drag, startPoint x: 300, startPoint y: 280, endPoint x: 99, endPoint y: 244, distance: 203.9
click at [99, 244] on div "What makes the Antinium enamel finish so special? Heading The continuous Vitreo…" at bounding box center [331, 215] width 468 height 160
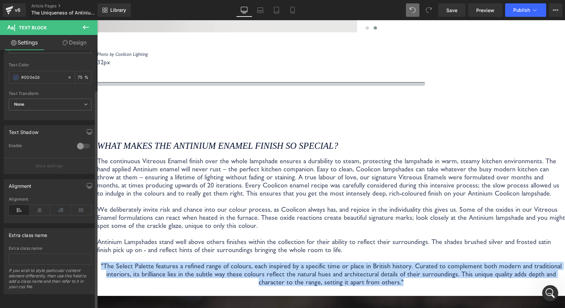
scroll to position [47, 0]
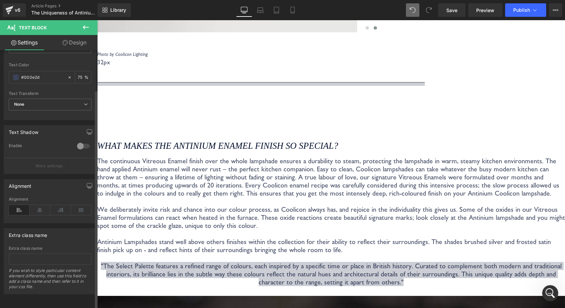
click at [42, 199] on div "Alignment" at bounding box center [50, 210] width 83 height 26
click at [40, 205] on icon at bounding box center [40, 210] width 21 height 10
click at [14, 206] on icon at bounding box center [19, 210] width 21 height 10
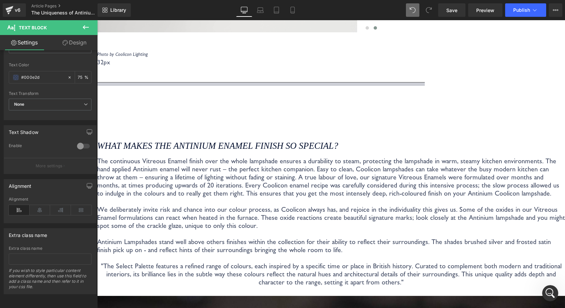
click at [187, 239] on p "Antinium Lampshades stand well above others finishes within the collection for …" at bounding box center [331, 261] width 468 height 48
click at [35, 205] on icon at bounding box center [40, 210] width 21 height 10
click at [16, 205] on icon at bounding box center [19, 210] width 21 height 10
click at [147, 237] on p "Antinium Lampshades stand well above others finishes within the collection for …" at bounding box center [331, 261] width 468 height 48
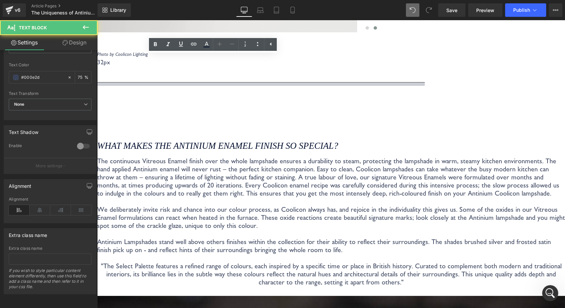
click at [152, 262] on span ""The Select Palette features a refined range of c" at bounding box center [167, 266] width 133 height 8
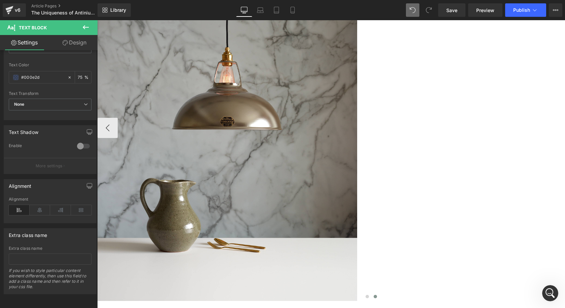
scroll to position [235, 0]
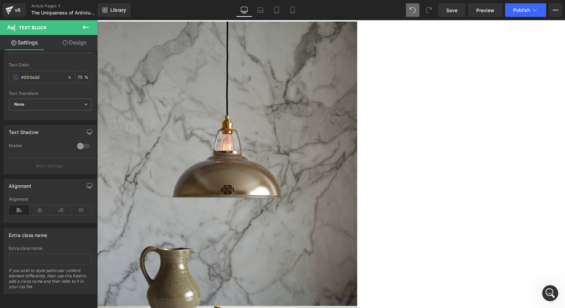
drag, startPoint x: 237, startPoint y: 117, endPoint x: 245, endPoint y: 118, distance: 7.8
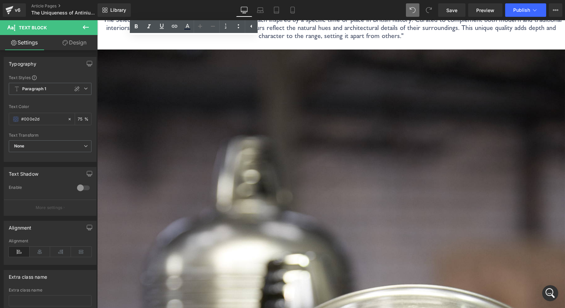
scroll to position [908, 0]
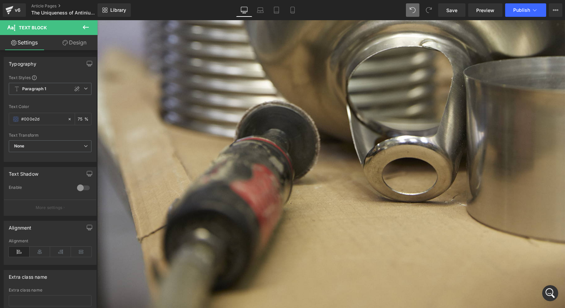
drag, startPoint x: 419, startPoint y: 139, endPoint x: 429, endPoint y: 143, distance: 9.9
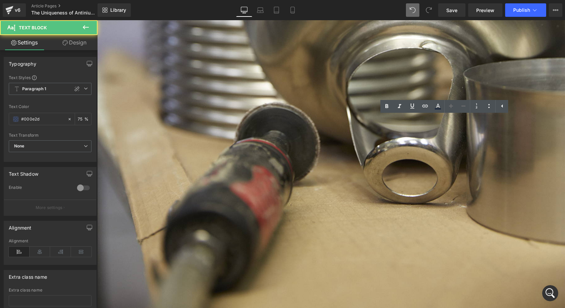
drag, startPoint x: 471, startPoint y: 185, endPoint x: 366, endPoint y: 159, distance: 108.4
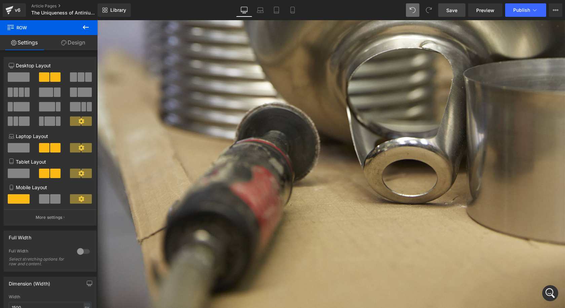
click at [452, 12] on span "Save" at bounding box center [451, 10] width 11 height 7
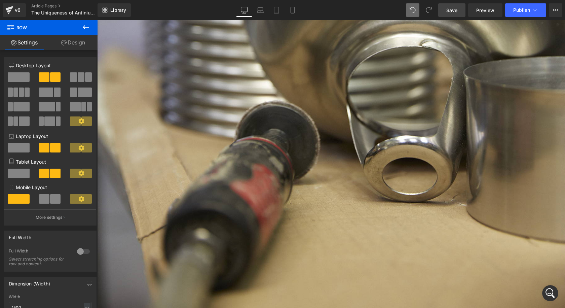
scroll to position [1278, 0]
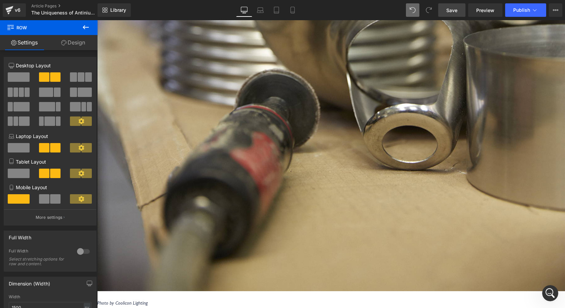
click at [454, 13] on span "Save" at bounding box center [451, 10] width 11 height 7
